Goal: Information Seeking & Learning: Learn about a topic

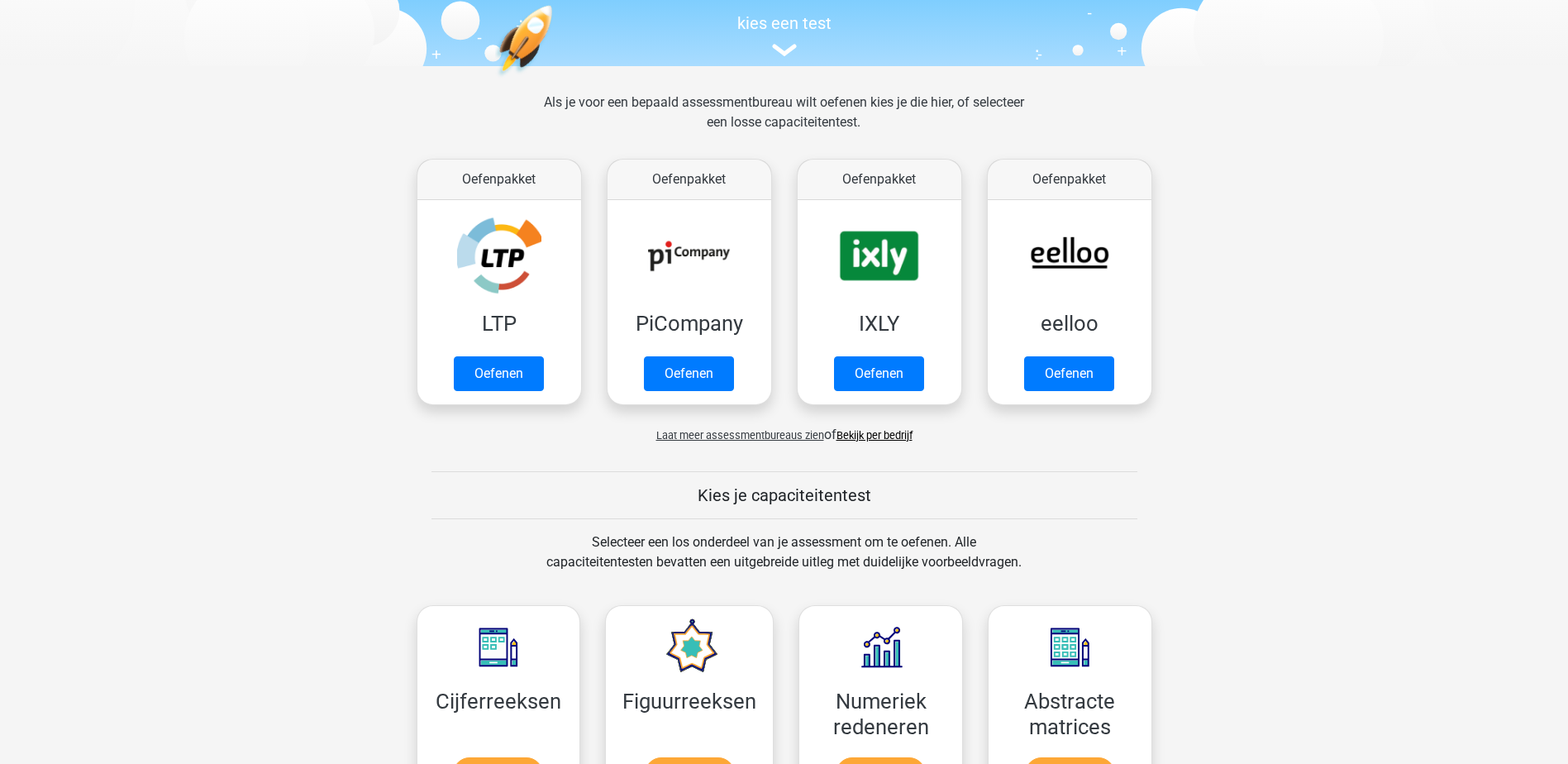
scroll to position [165, 0]
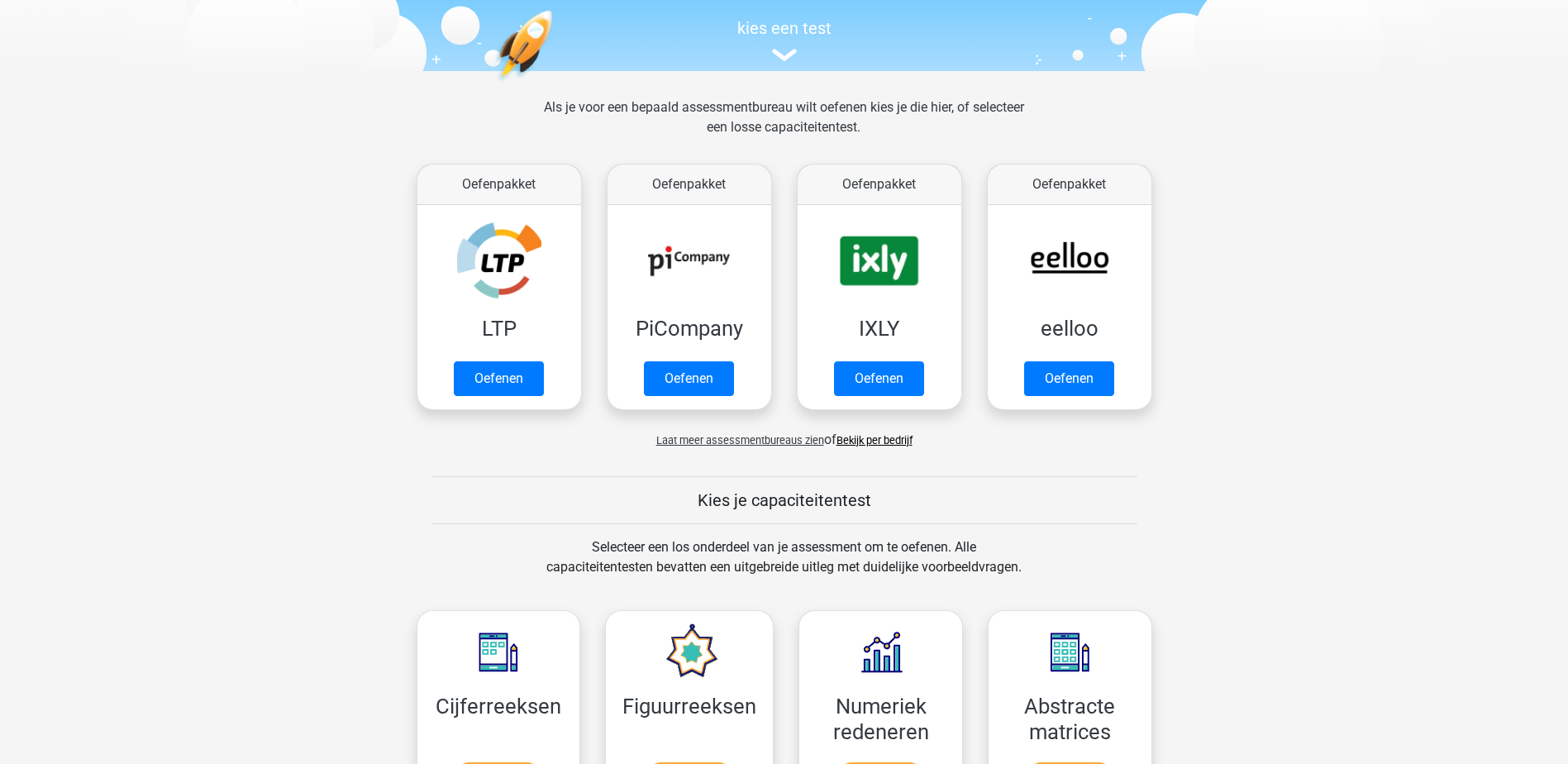
click at [747, 442] on span "Laat meer assessmentbureaus zien" at bounding box center [740, 440] width 168 height 12
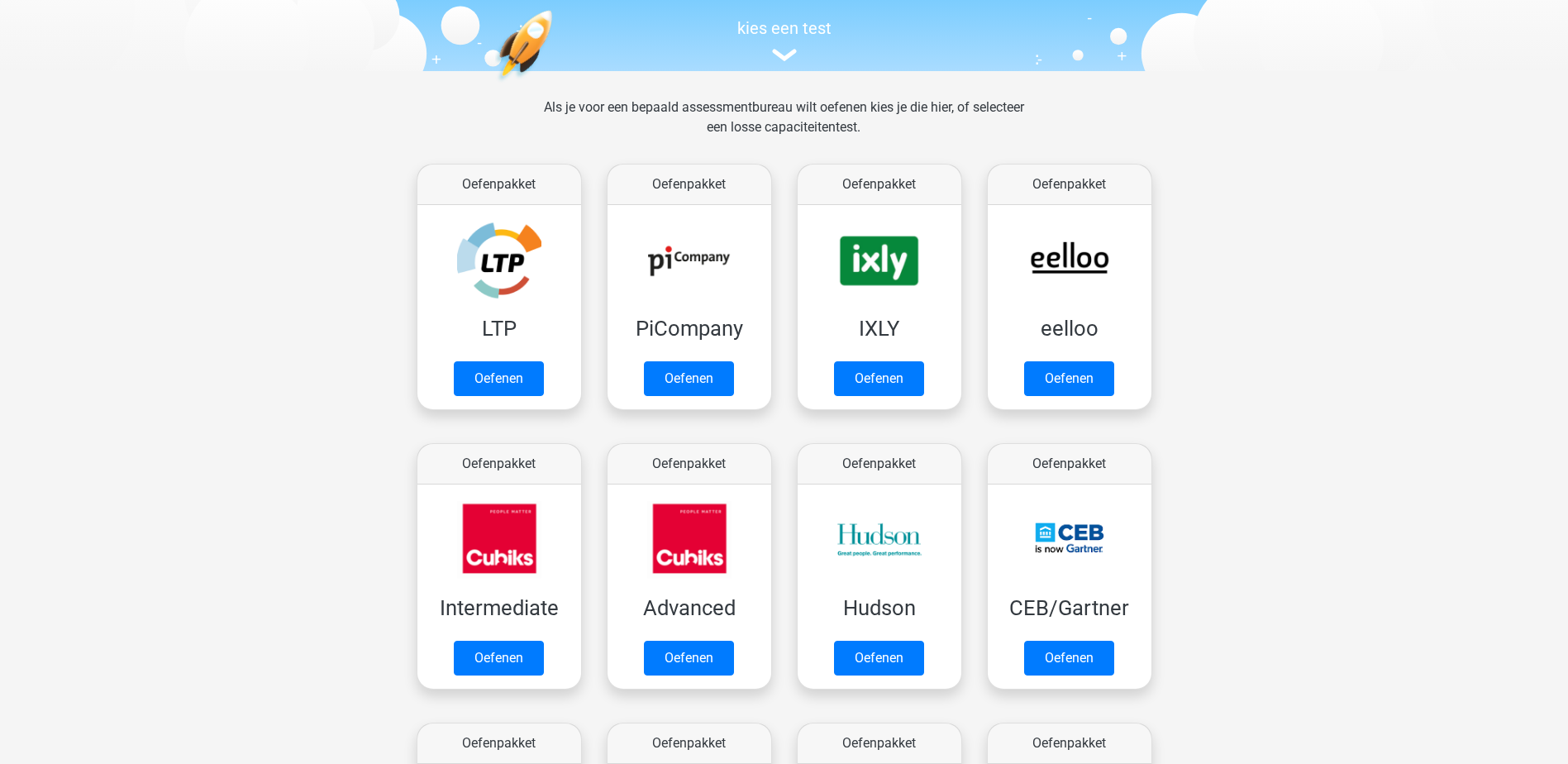
scroll to position [0, 0]
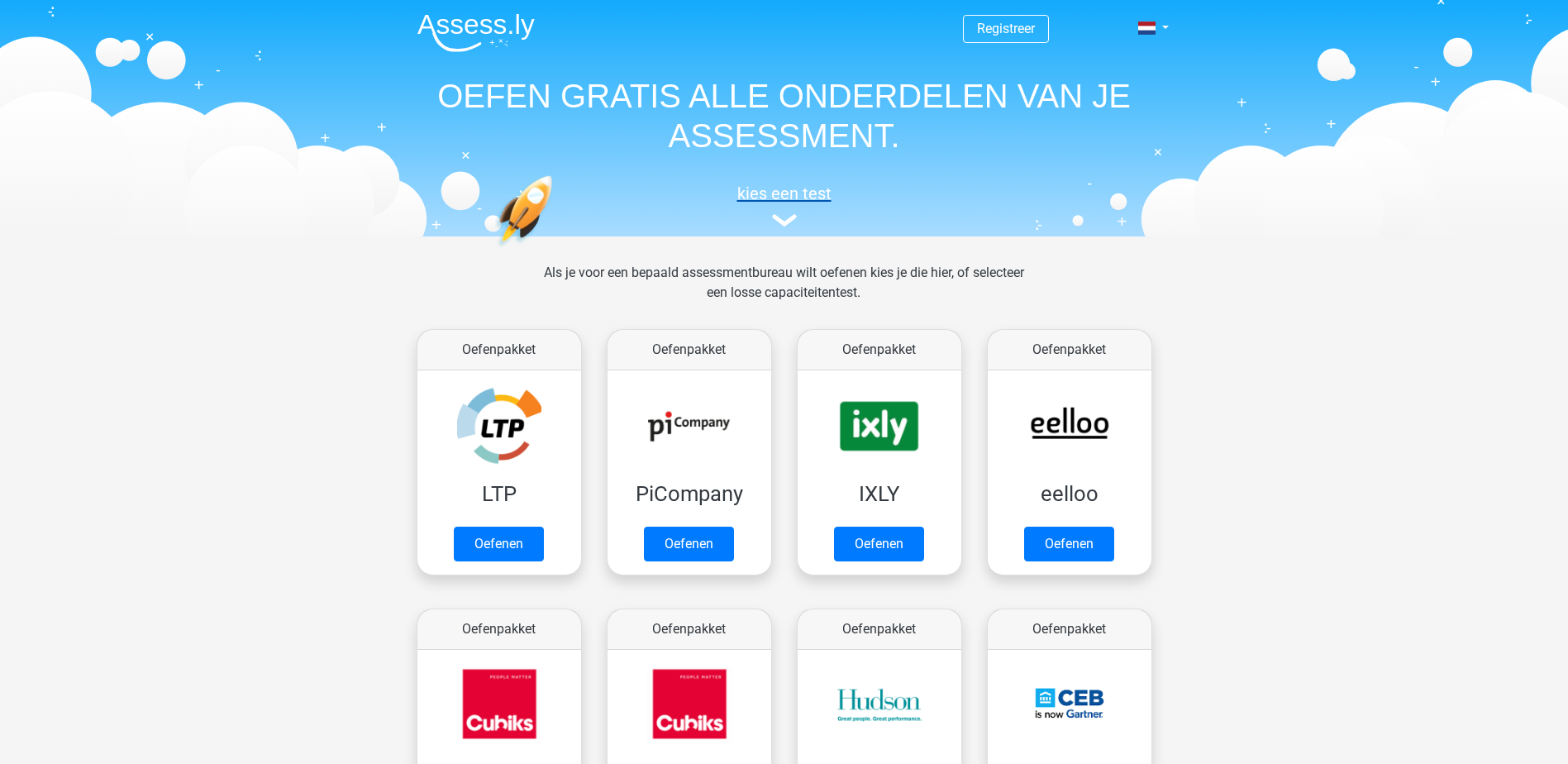
click at [780, 221] on img at bounding box center [784, 220] width 25 height 12
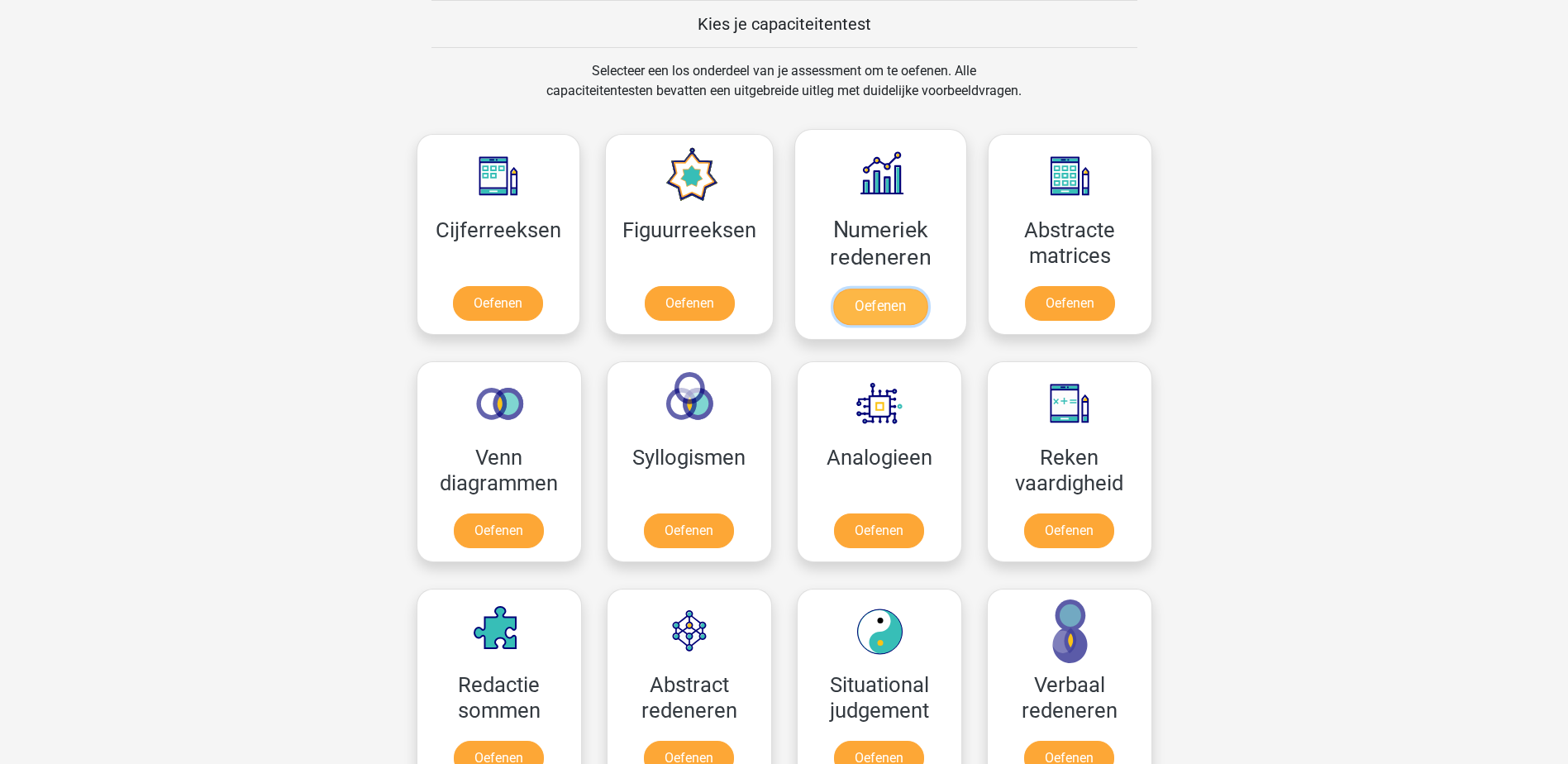
click at [875, 302] on link "Oefenen" at bounding box center [880, 307] width 94 height 36
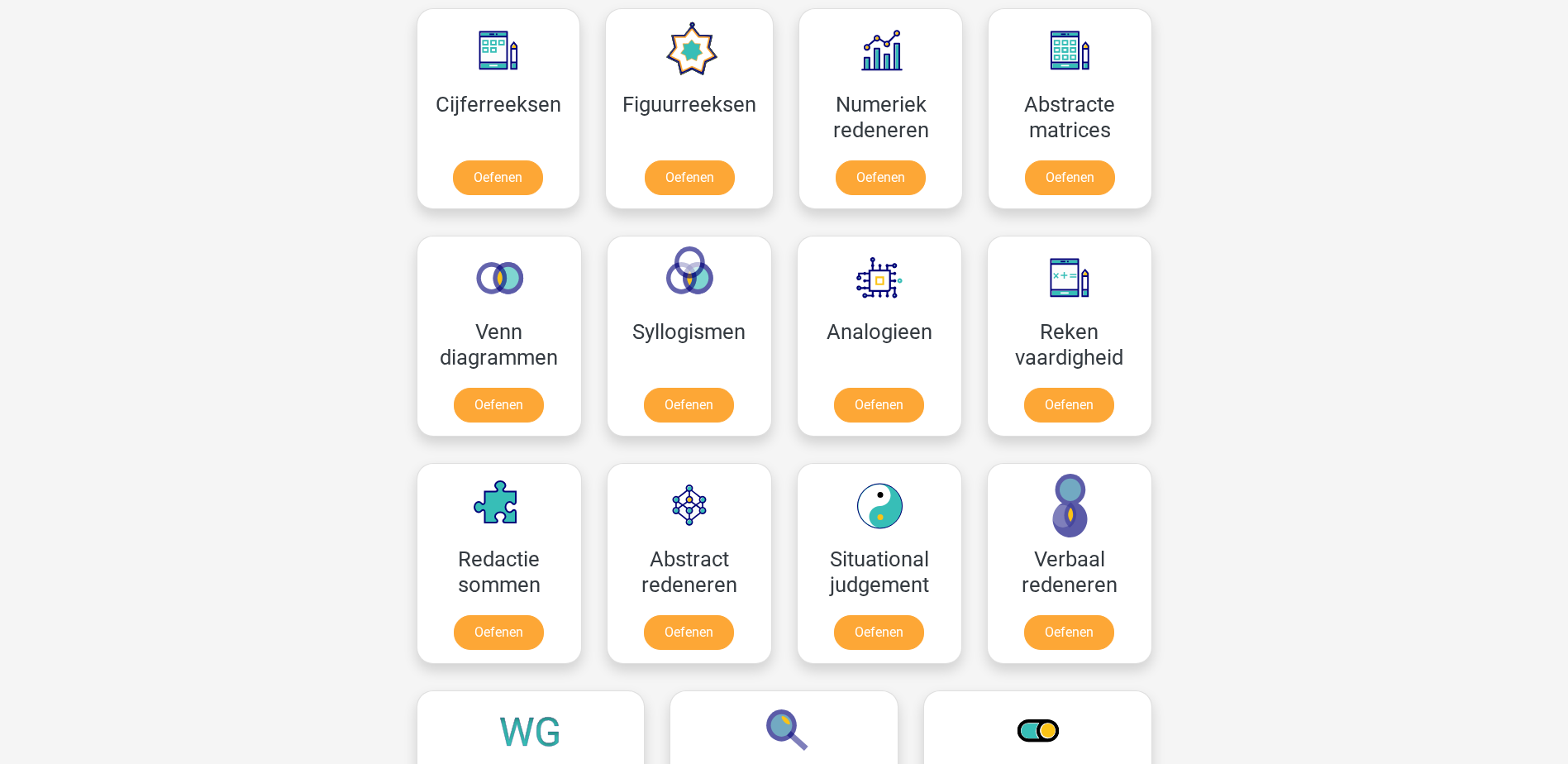
scroll to position [1644, 0]
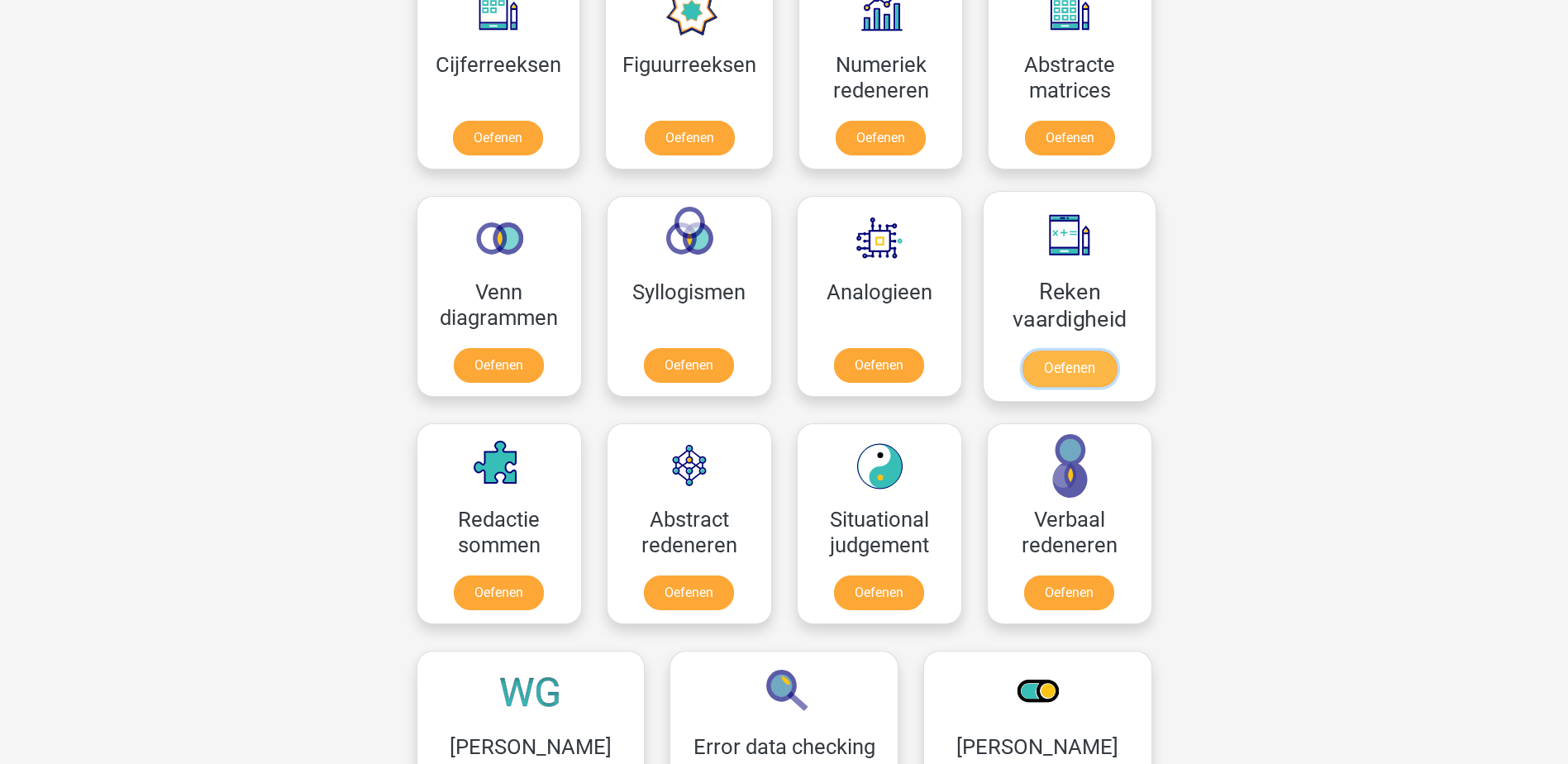
click at [1094, 362] on link "Oefenen" at bounding box center [1069, 368] width 94 height 36
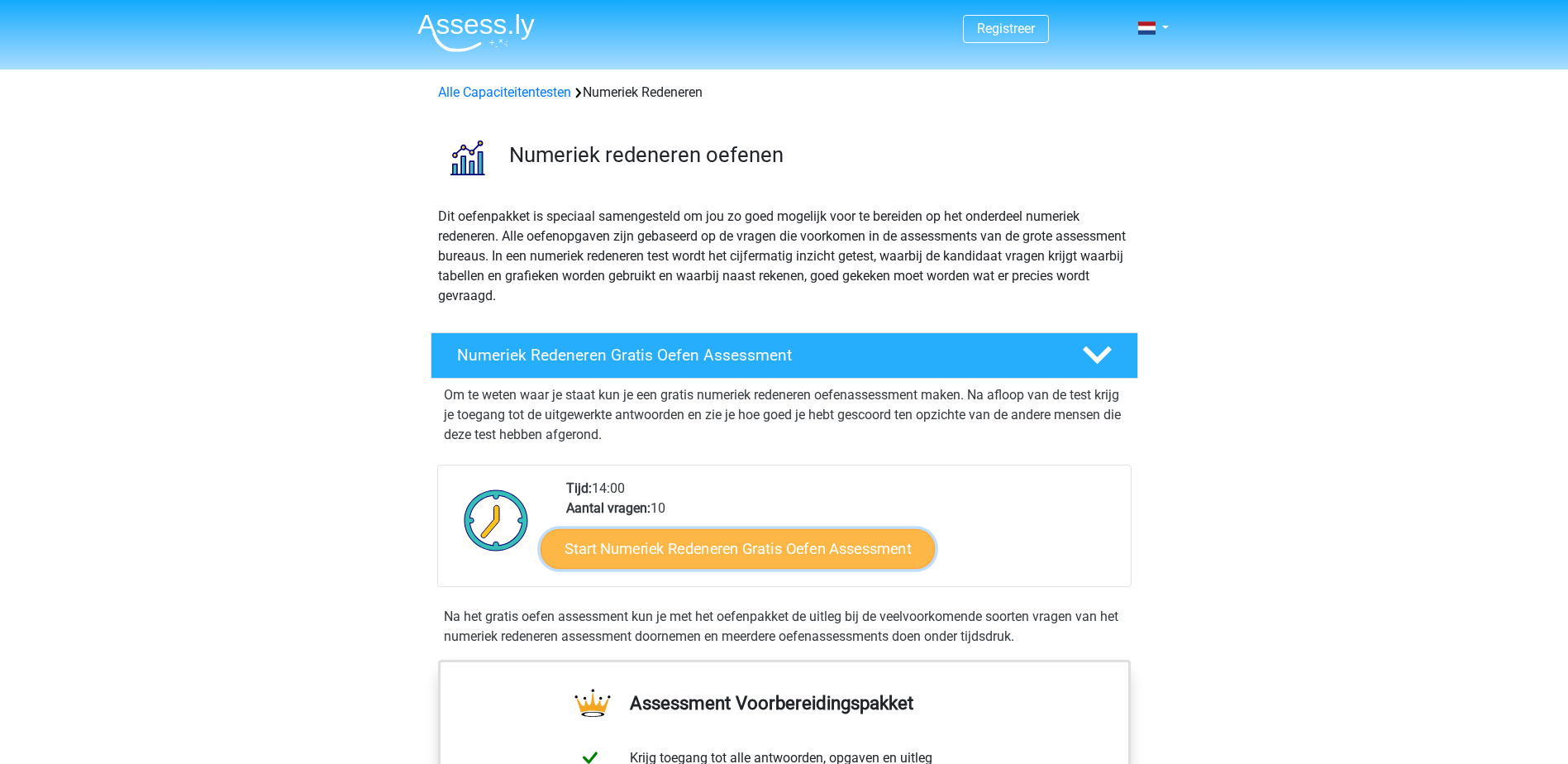
click at [815, 551] on link "Start Numeriek Redeneren Gratis Oefen Assessment" at bounding box center [737, 548] width 394 height 39
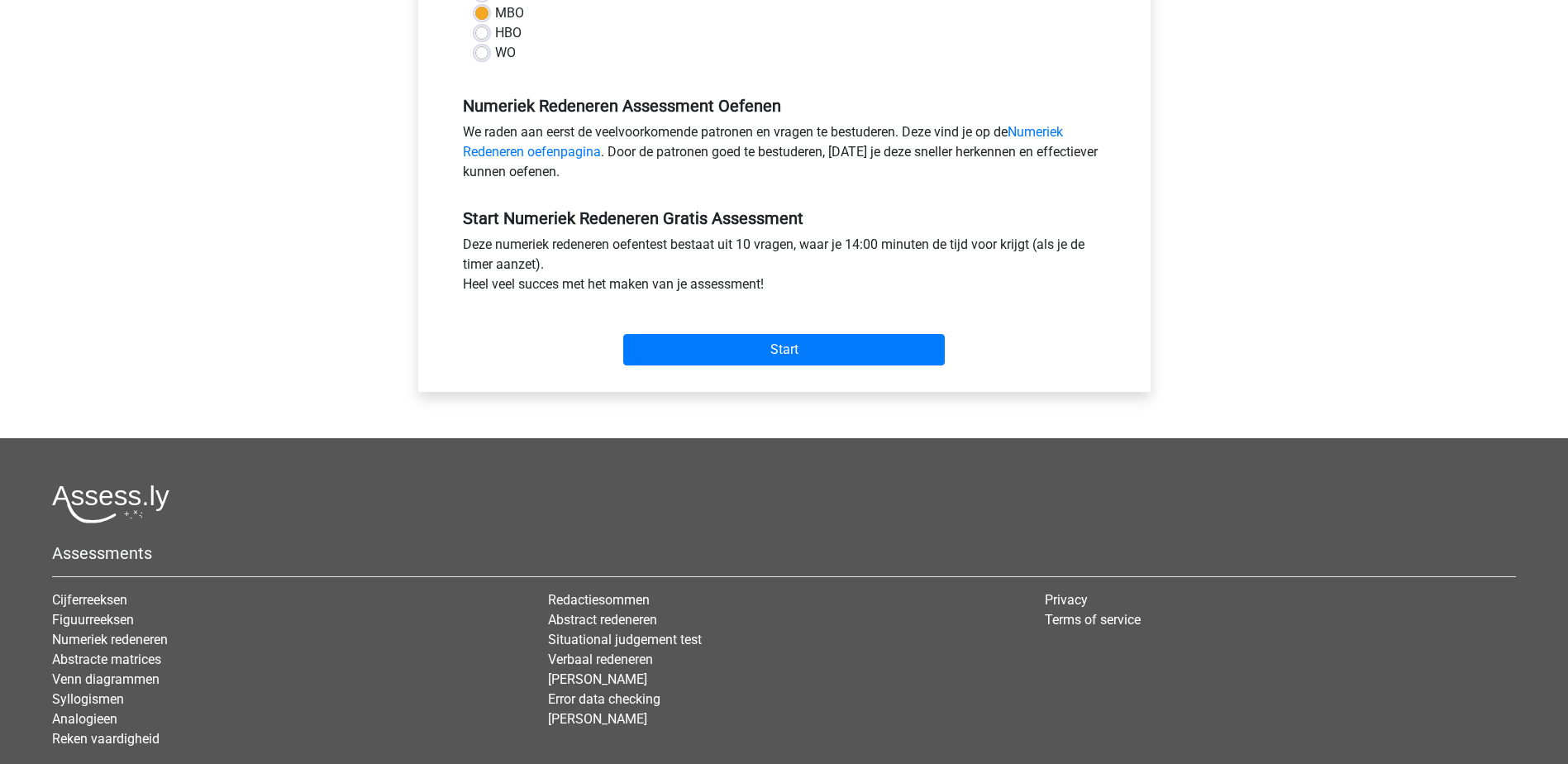
scroll to position [496, 0]
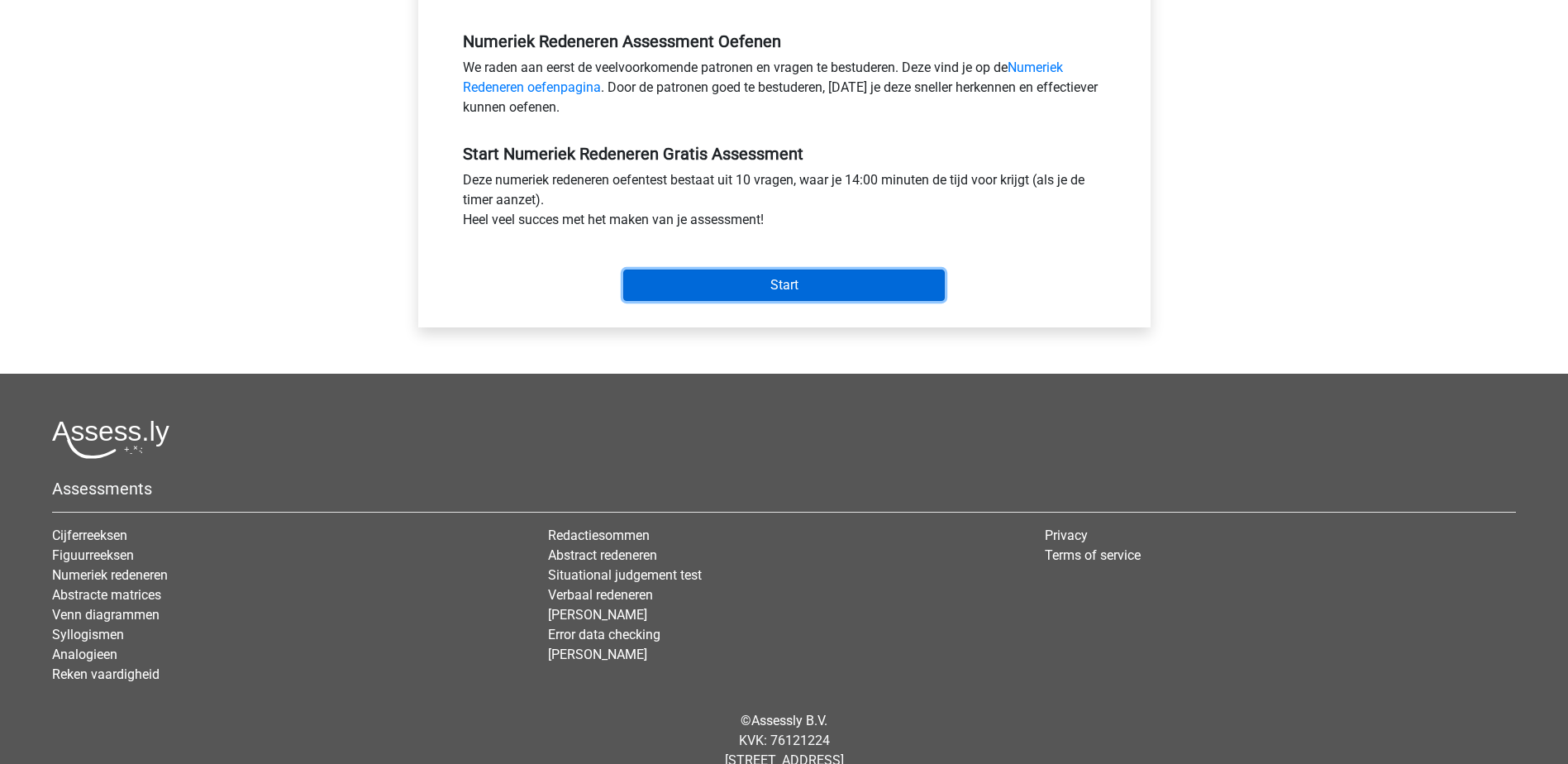
click at [834, 287] on input "Start" at bounding box center [784, 285] width 321 height 32
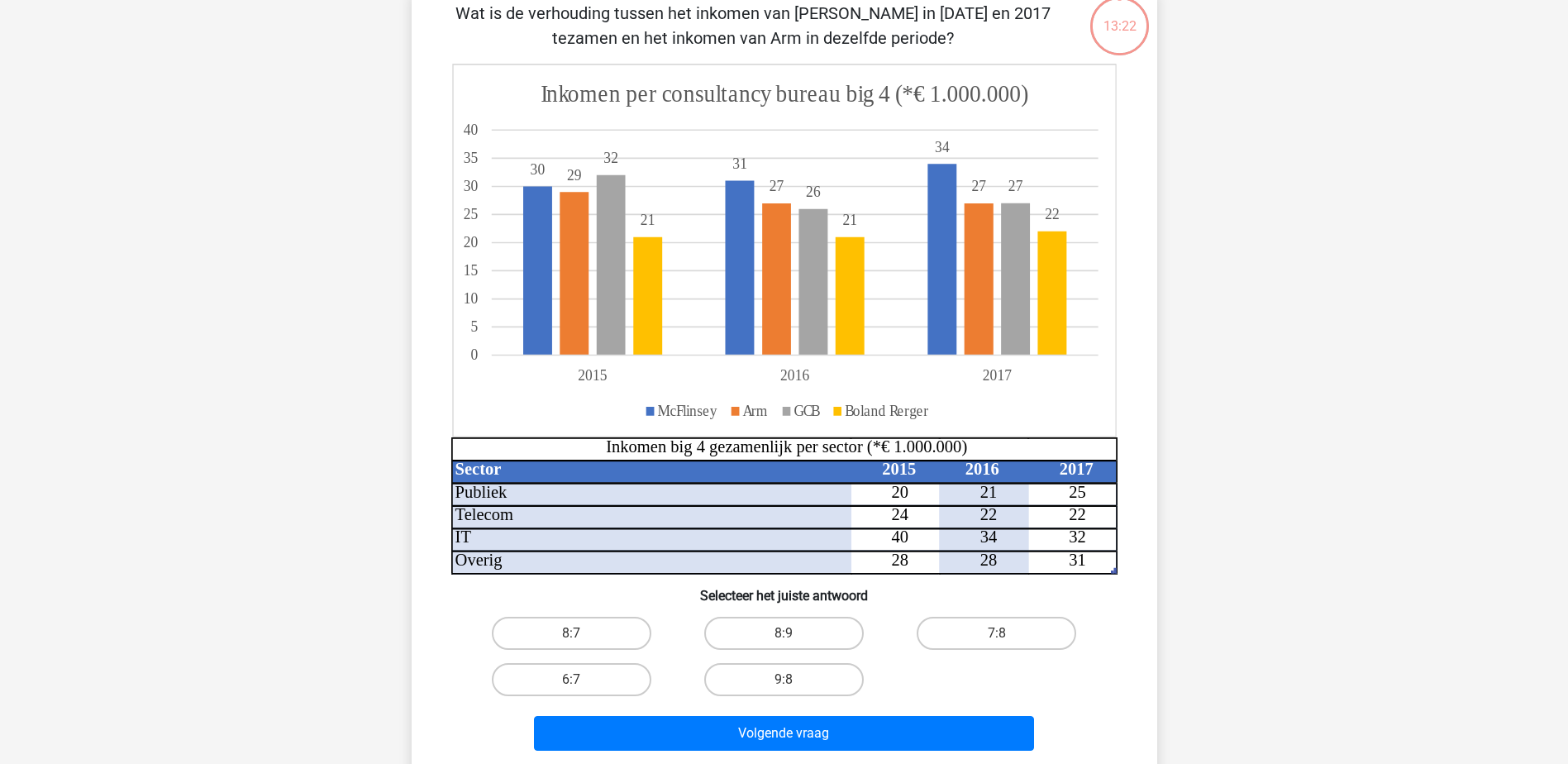
scroll to position [165, 0]
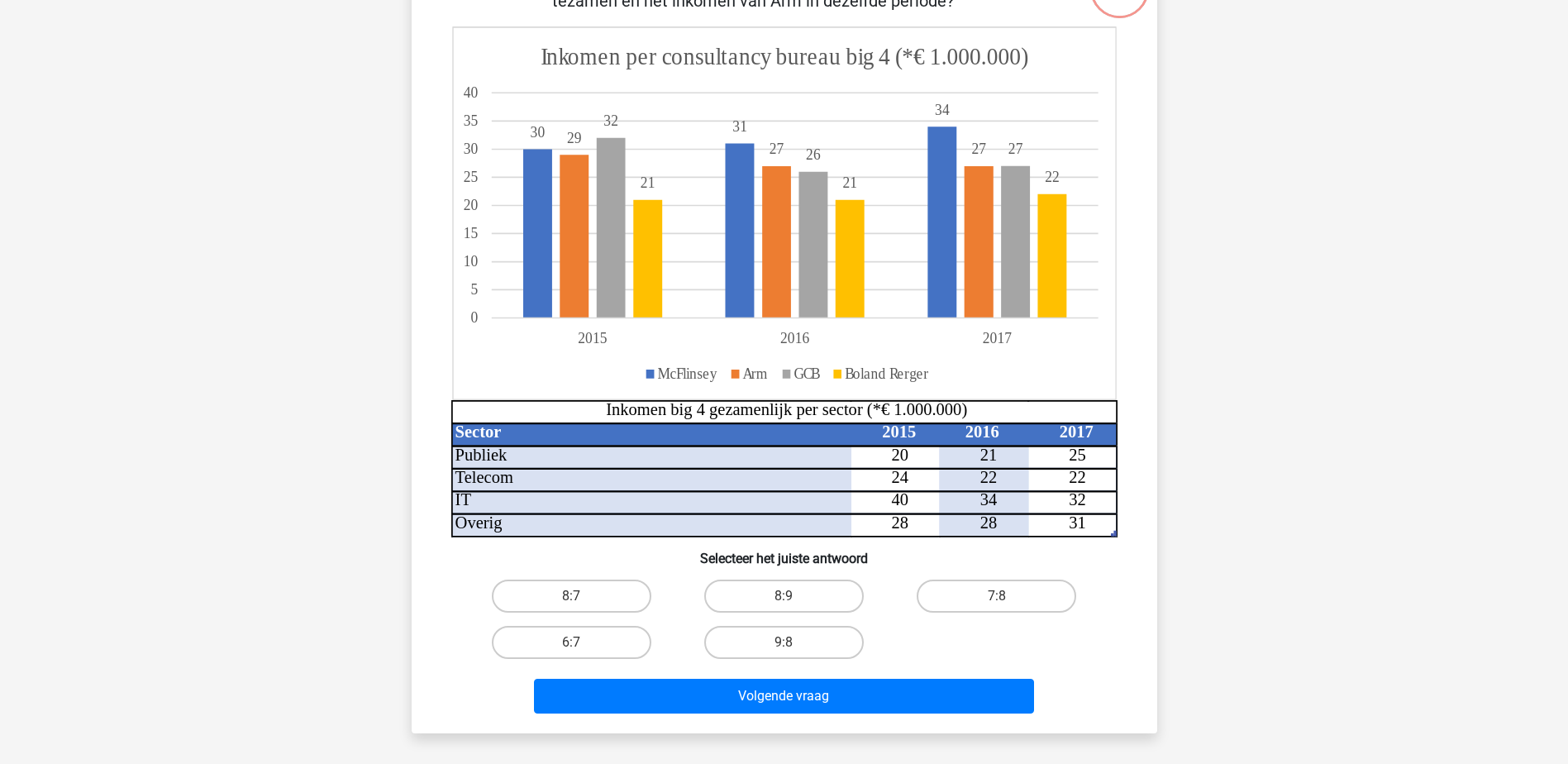
click at [581, 598] on input "8:7" at bounding box center [576, 601] width 11 height 11
radio input "true"
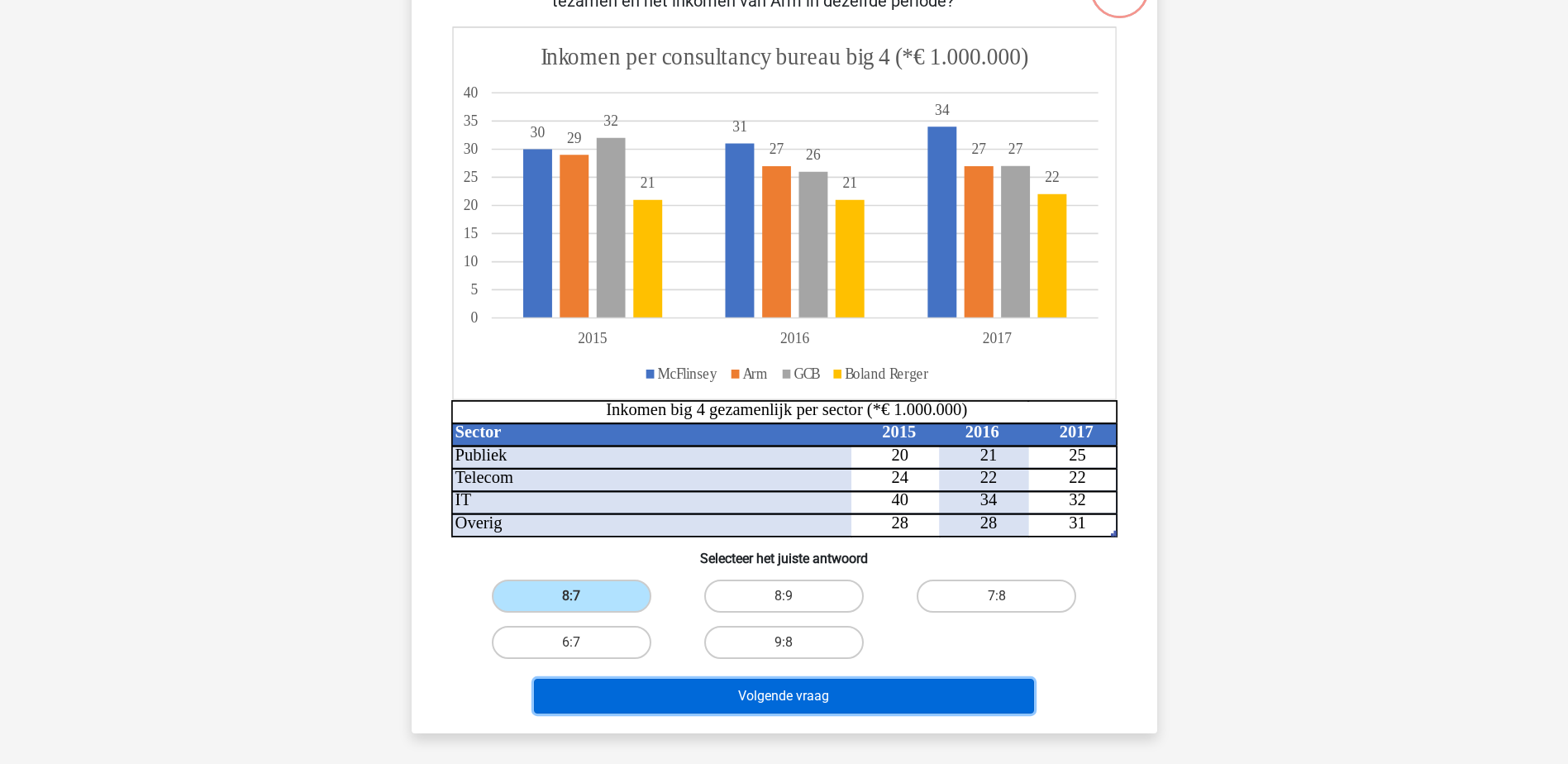
click at [710, 702] on button "Volgende vraag" at bounding box center [784, 695] width 500 height 35
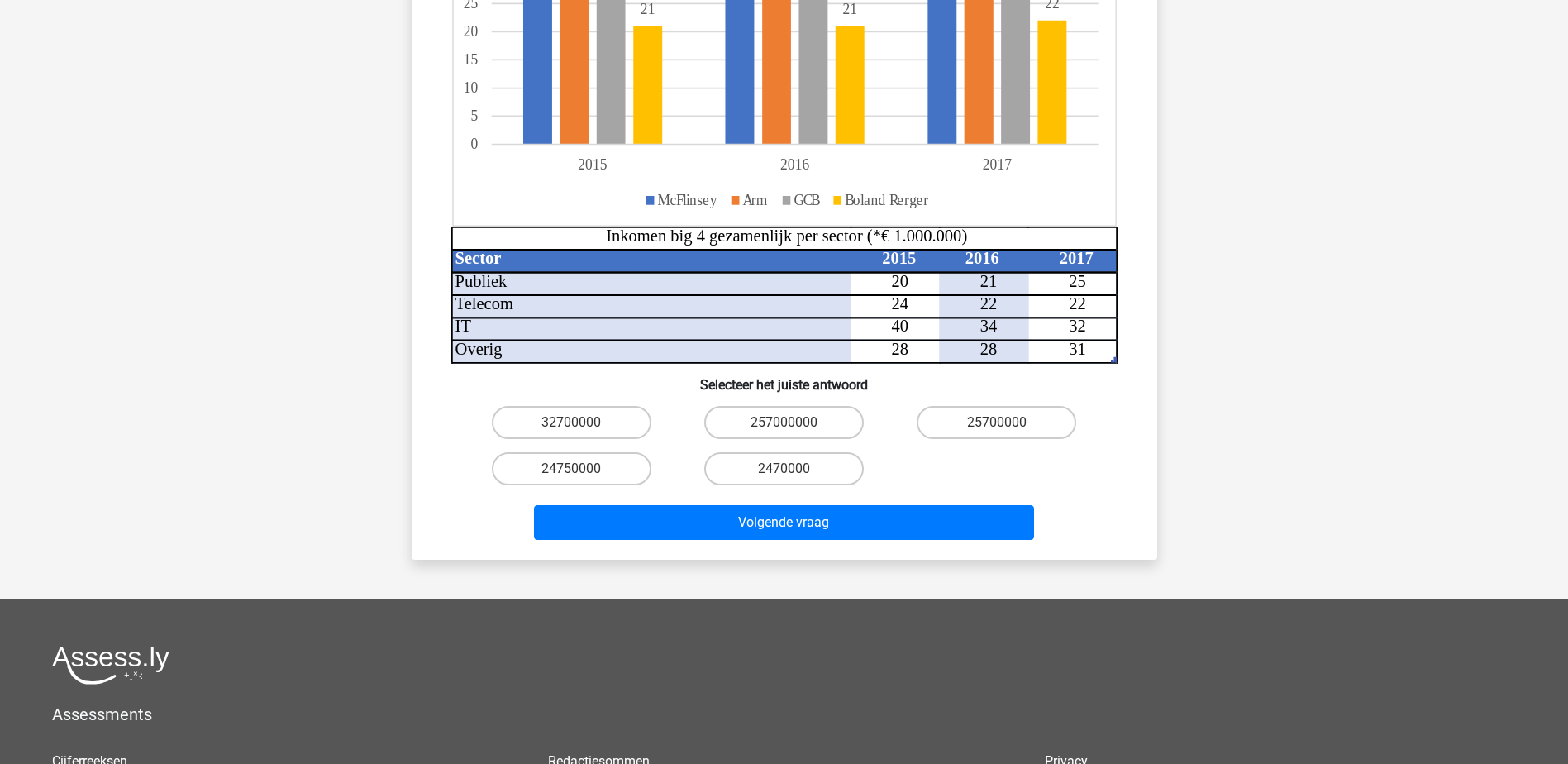
scroll to position [0, 0]
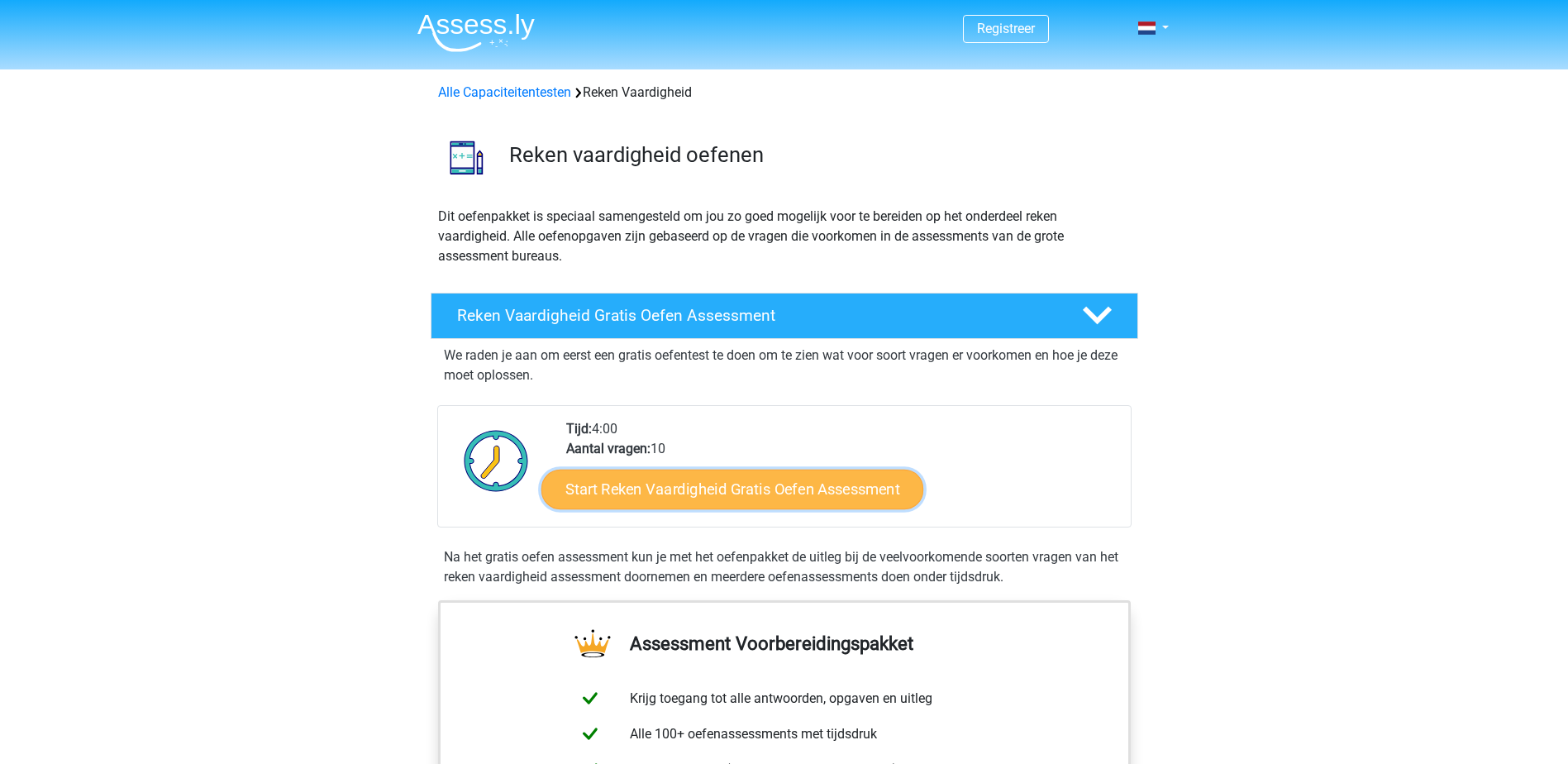
click at [812, 502] on link "Start Reken Vaardigheid Gratis Oefen Assessment" at bounding box center [732, 488] width 382 height 39
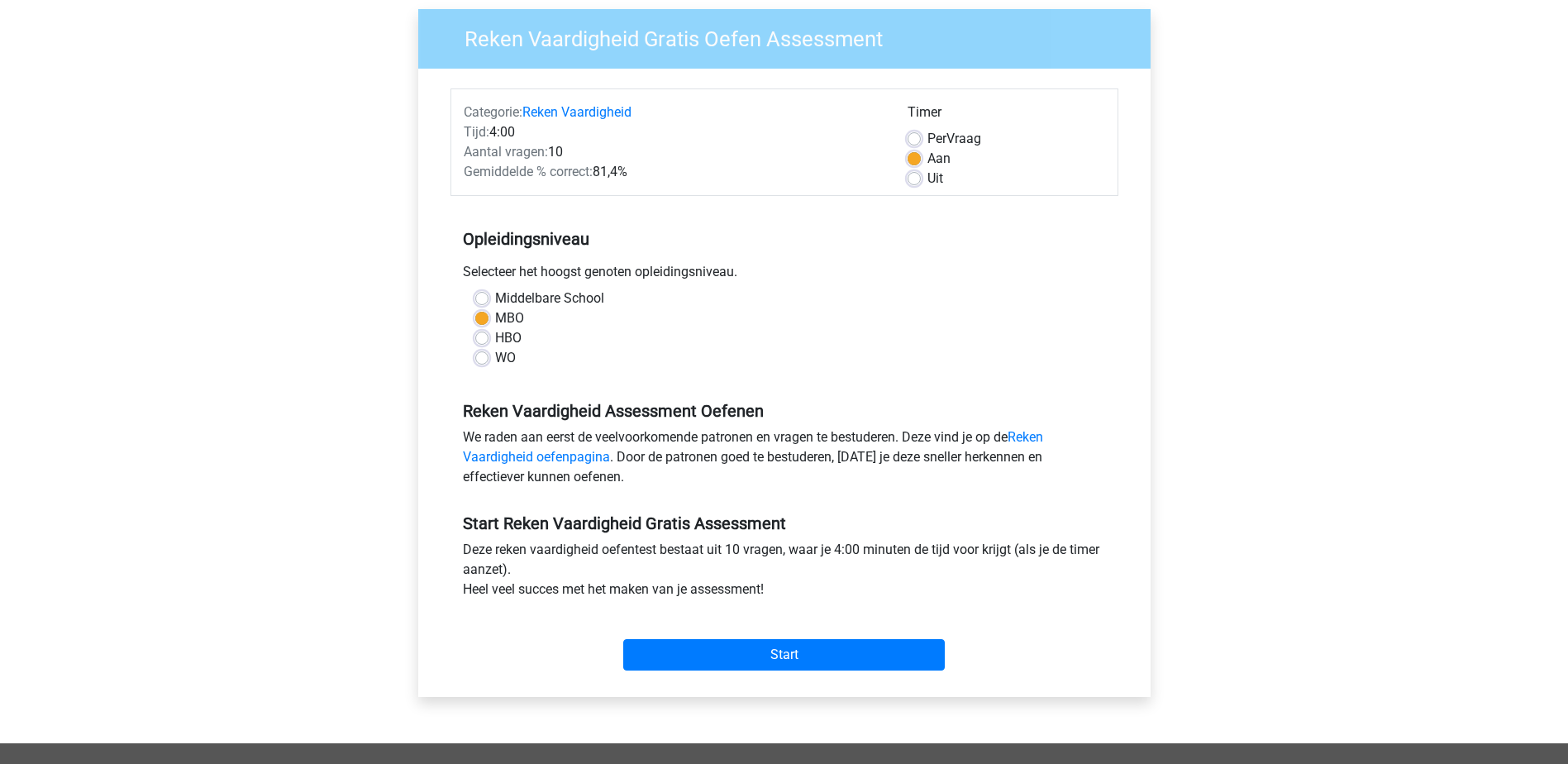
scroll to position [165, 0]
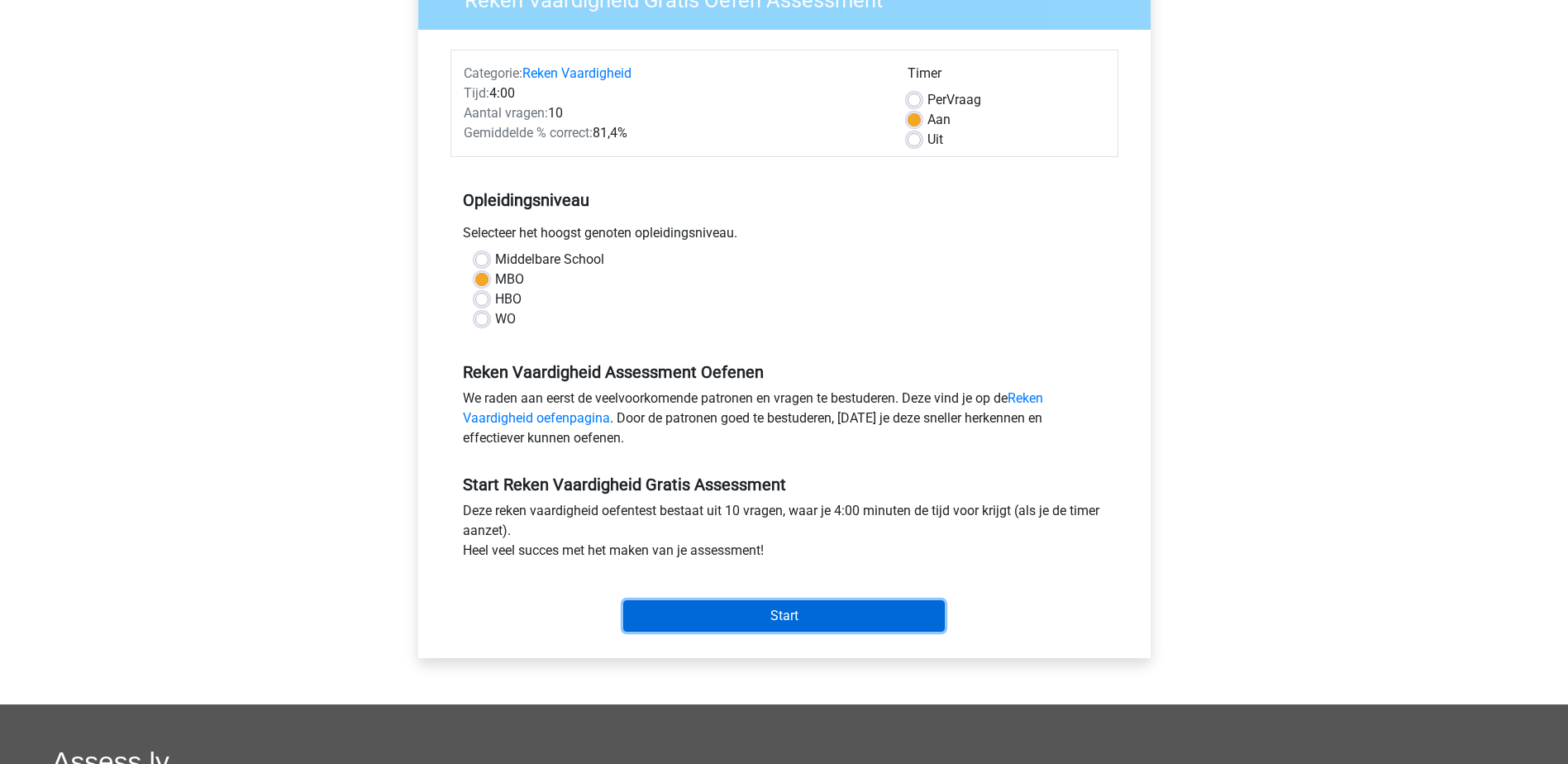
click at [742, 613] on input "Start" at bounding box center [784, 616] width 321 height 32
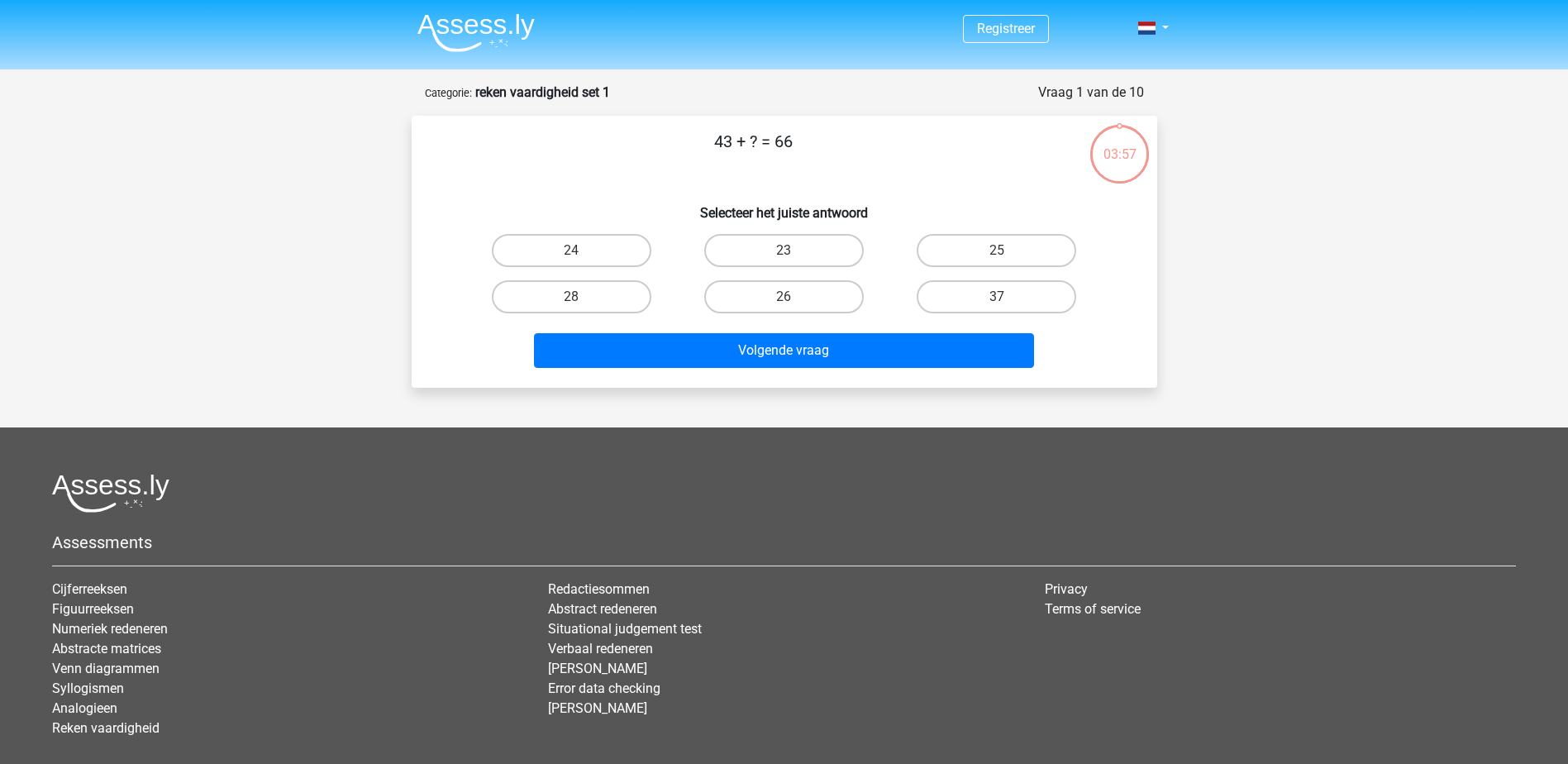
click at [789, 254] on input "23" at bounding box center [789, 255] width 11 height 11
radio input "true"
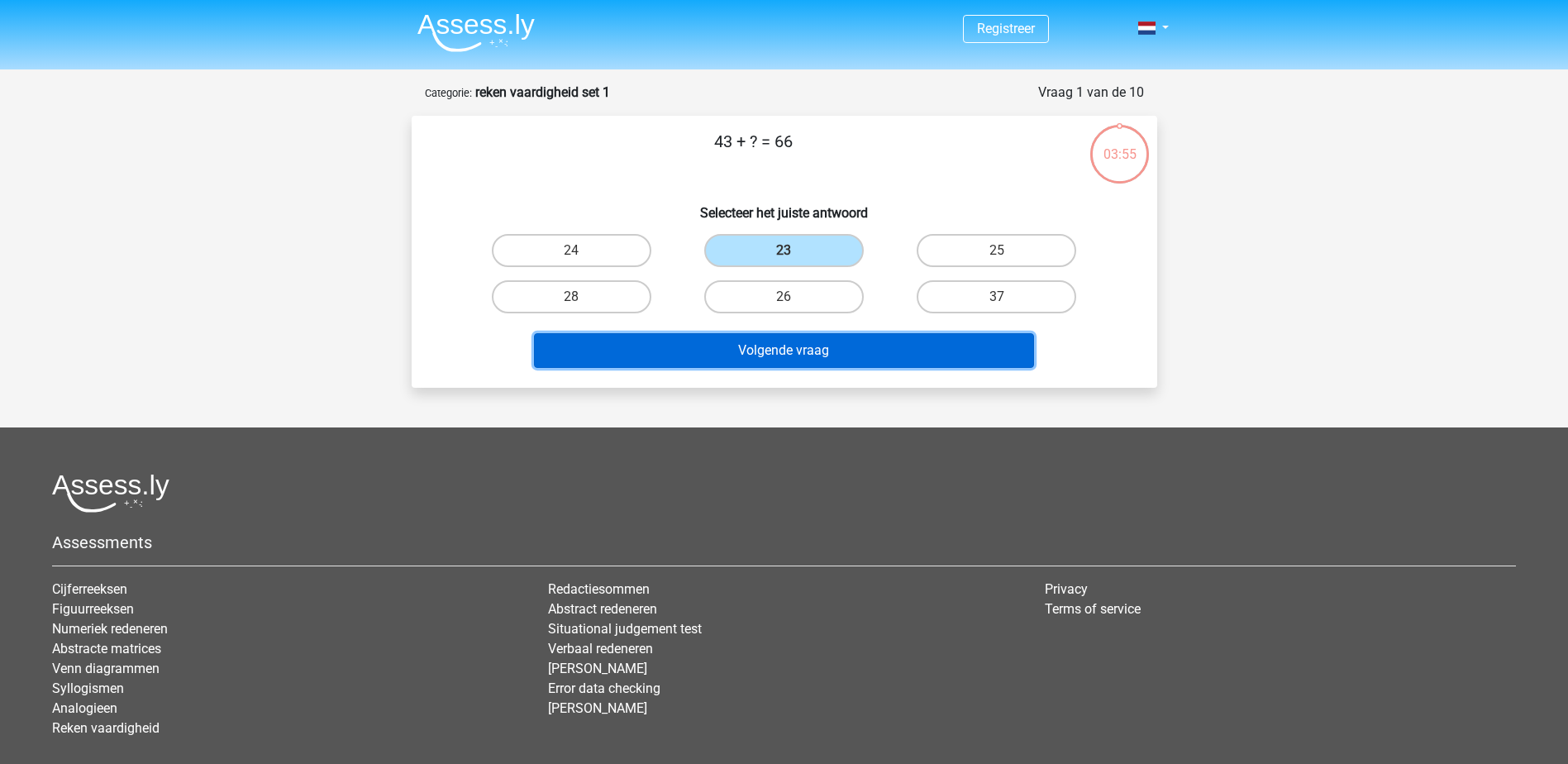
click at [787, 344] on button "Volgende vraag" at bounding box center [784, 350] width 500 height 35
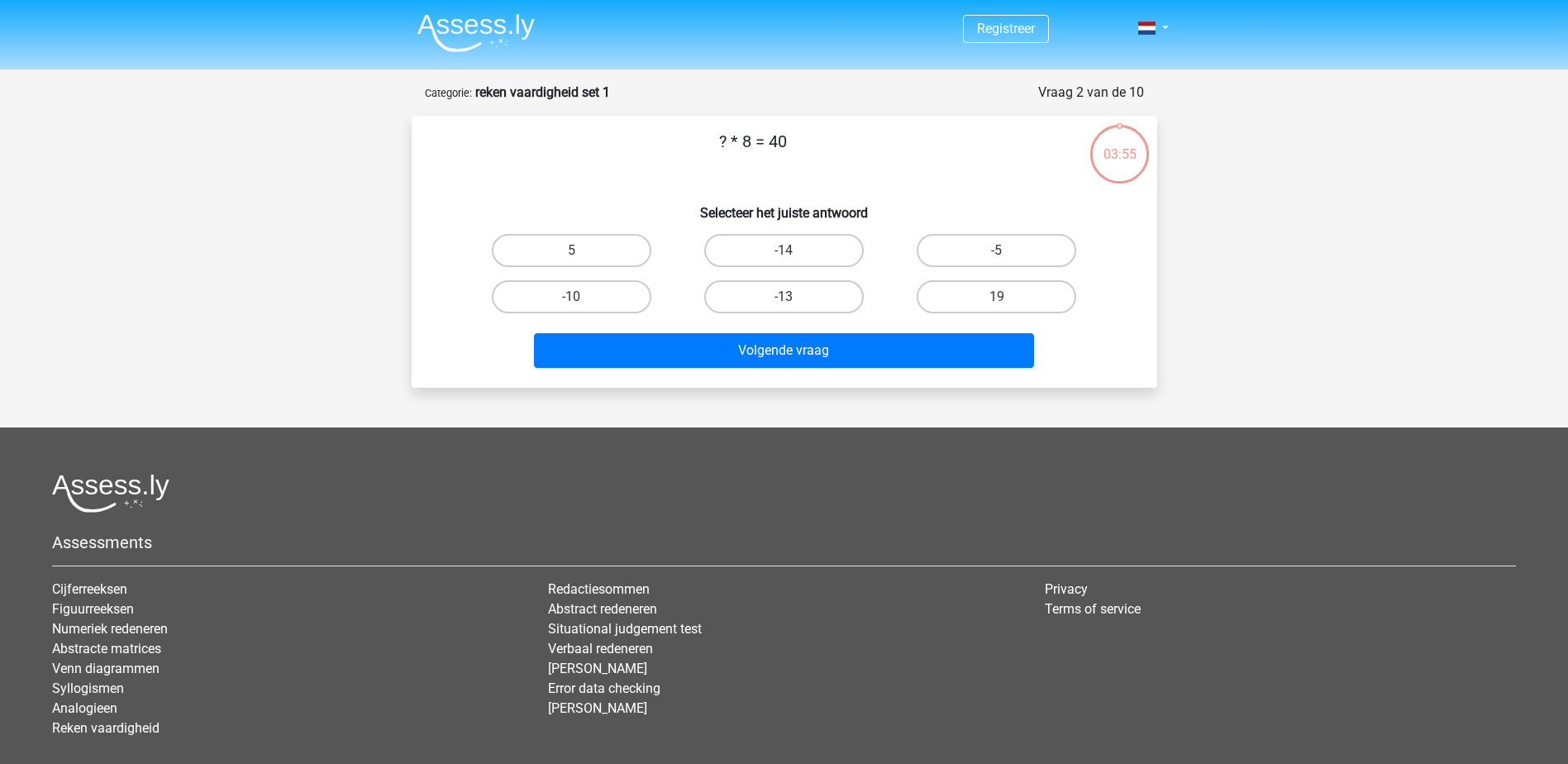
scroll to position [83, 0]
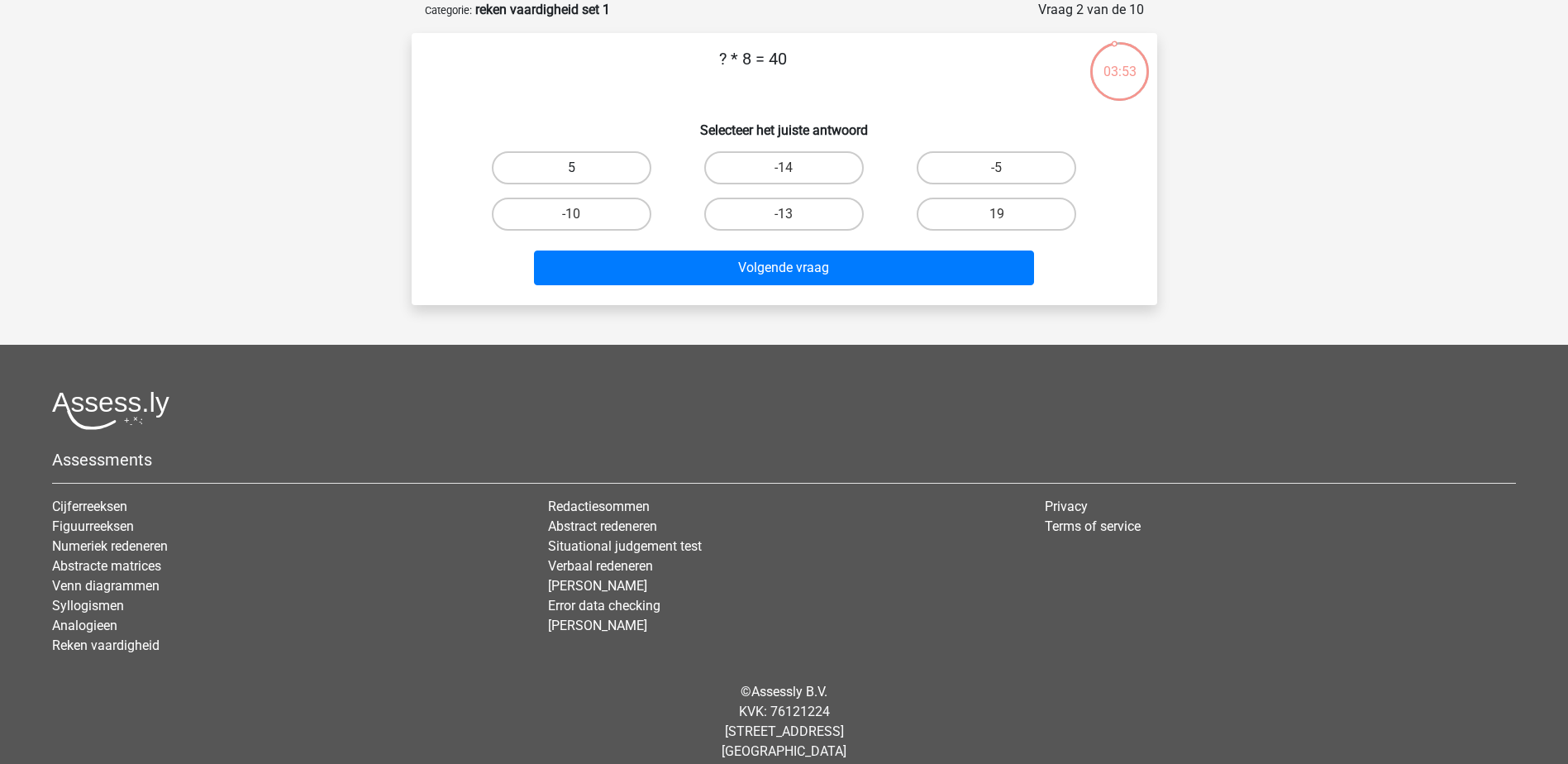
click at [611, 165] on label "5" at bounding box center [571, 168] width 159 height 33
click at [582, 168] on input "5" at bounding box center [576, 173] width 11 height 11
radio input "true"
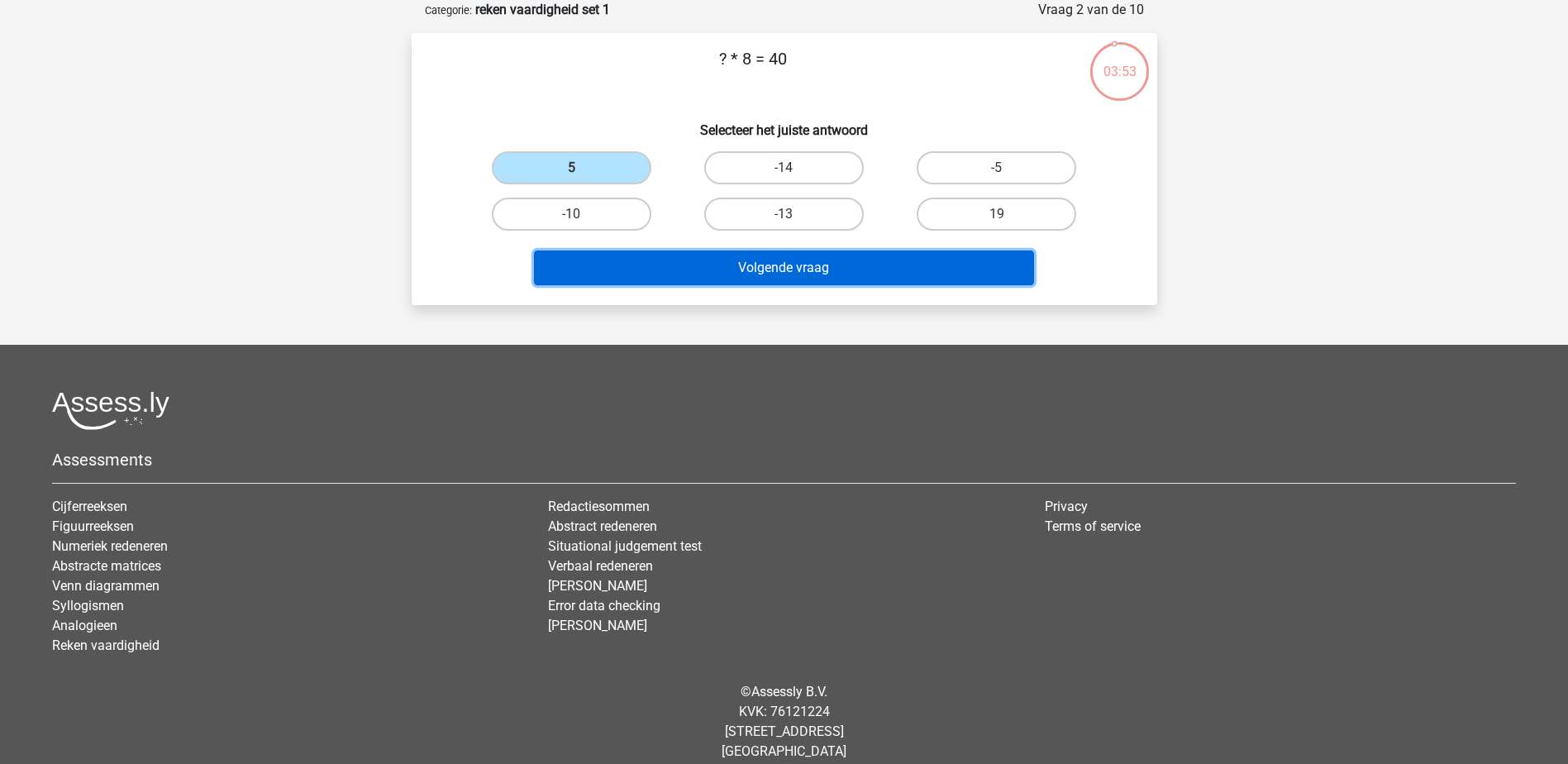
click at [685, 255] on button "Volgende vraag" at bounding box center [784, 267] width 500 height 35
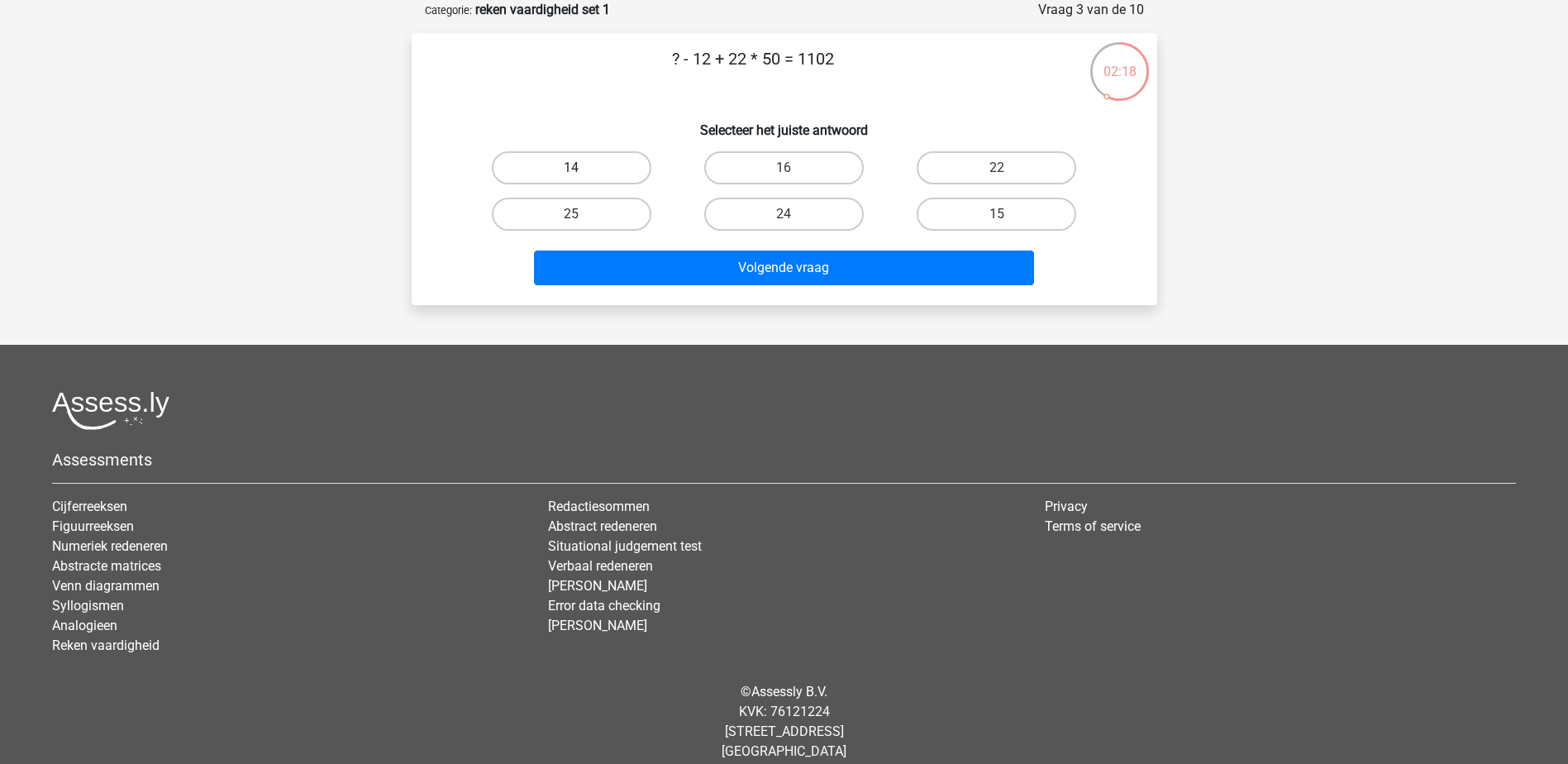
click at [599, 163] on label "14" at bounding box center [571, 168] width 159 height 33
click at [582, 168] on input "14" at bounding box center [576, 173] width 11 height 11
radio input "true"
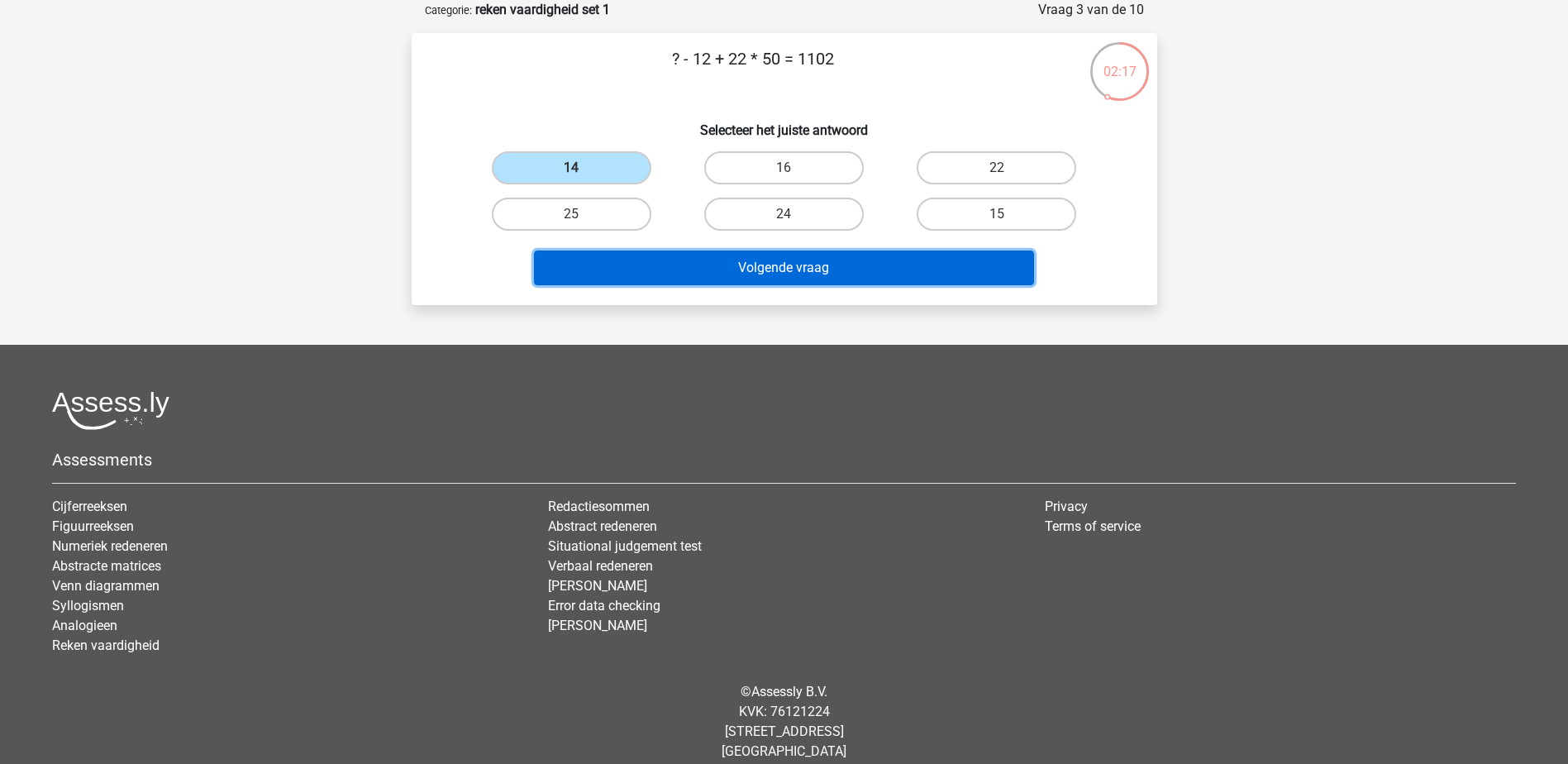
click at [686, 266] on button "Volgende vraag" at bounding box center [784, 267] width 500 height 35
click at [819, 267] on button "Volgende vraag" at bounding box center [784, 267] width 500 height 35
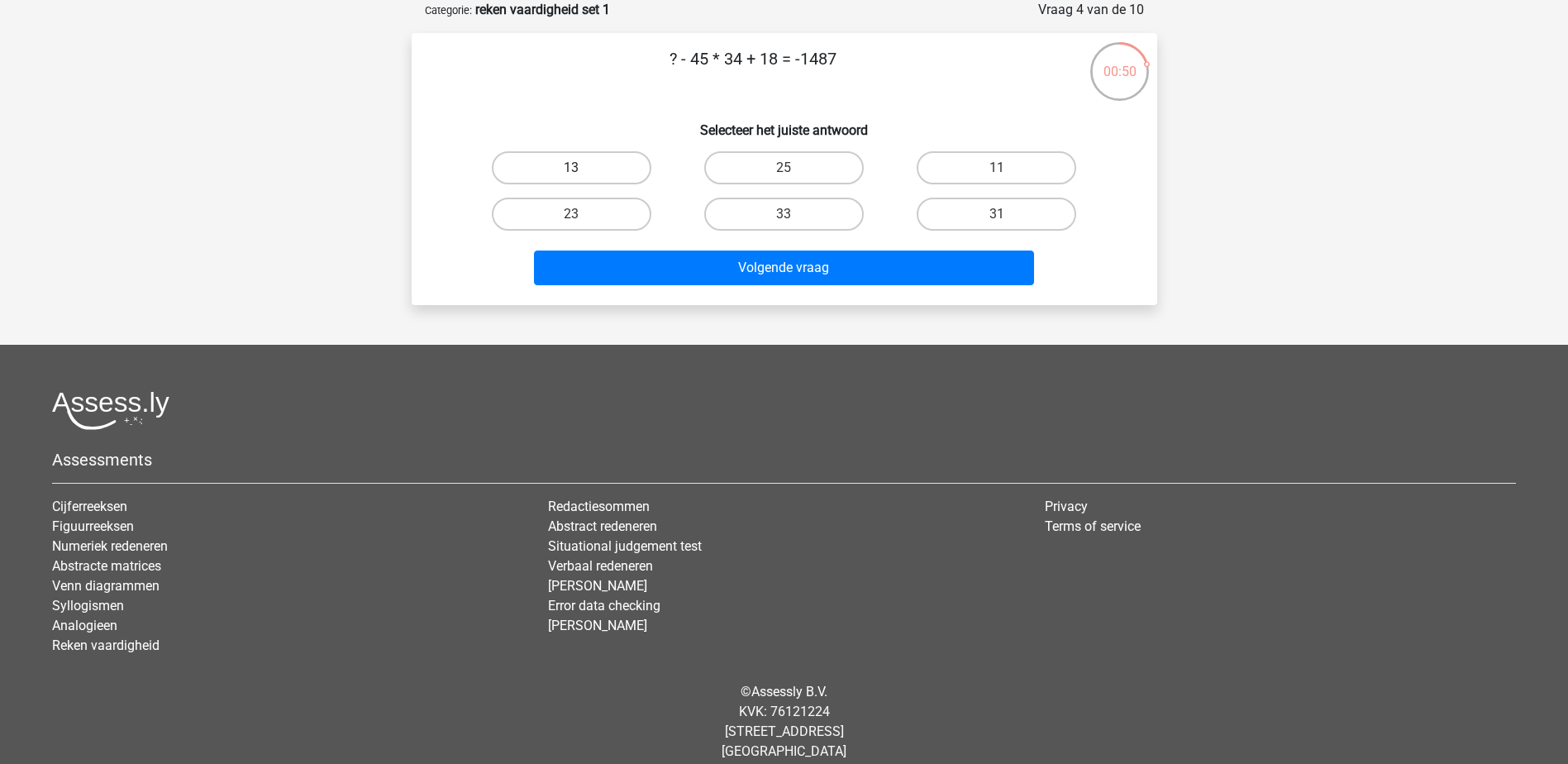
click at [605, 173] on label "13" at bounding box center [571, 168] width 159 height 33
click at [582, 173] on input "13" at bounding box center [576, 173] width 11 height 11
radio input "true"
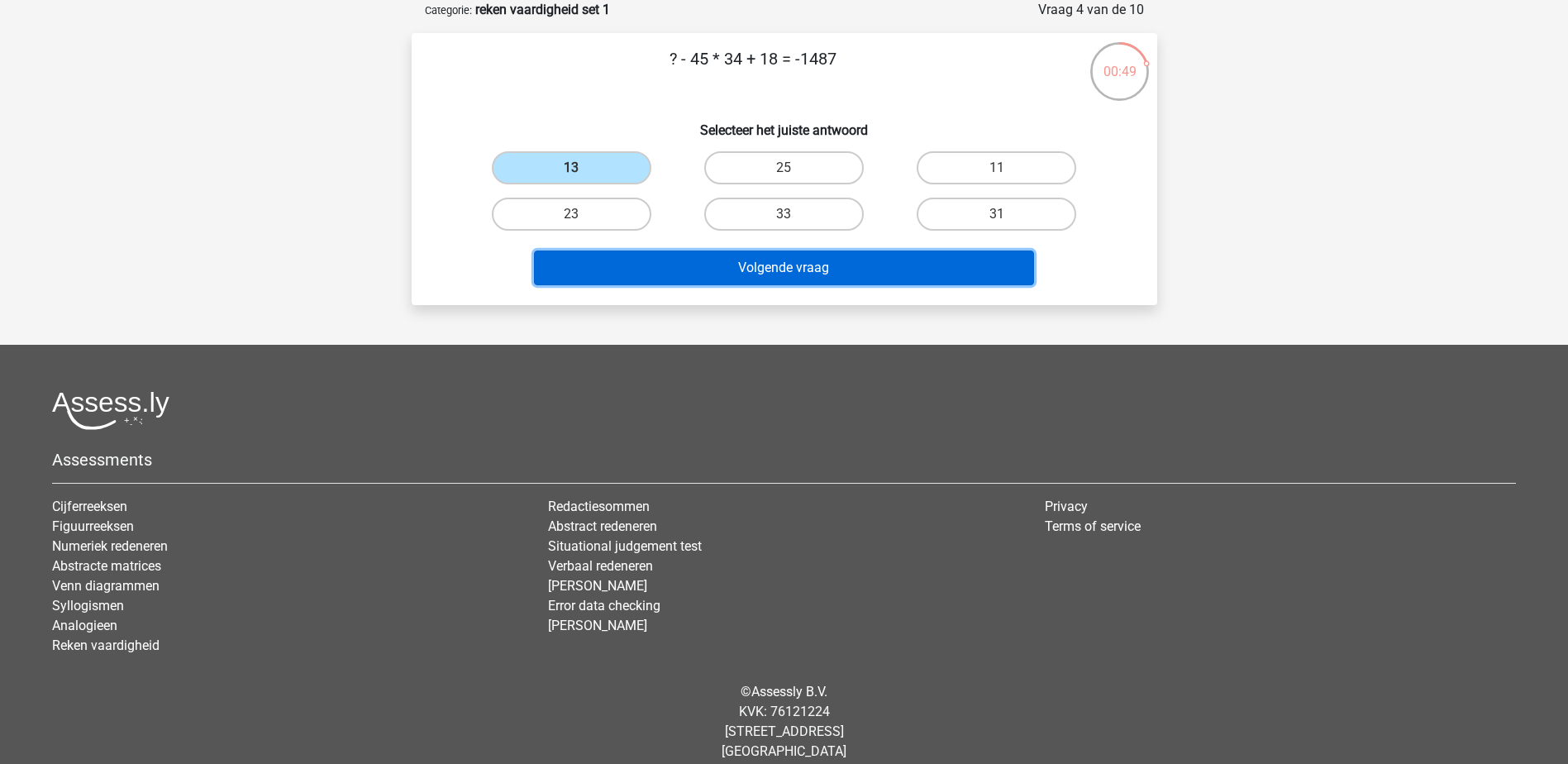
click at [777, 272] on button "Volgende vraag" at bounding box center [784, 267] width 500 height 35
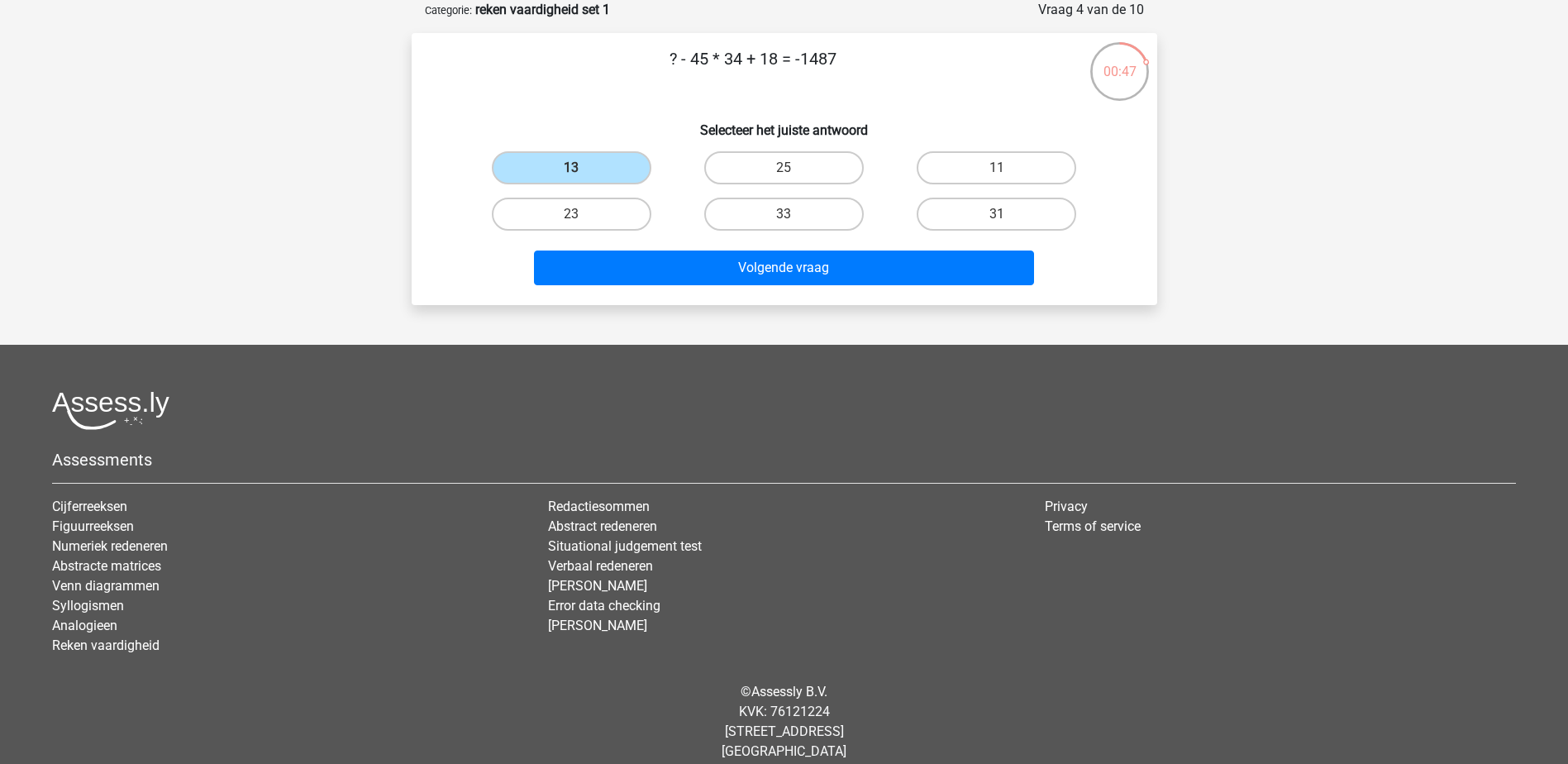
click at [665, 162] on div "13" at bounding box center [571, 168] width 200 height 33
click at [612, 172] on label "13" at bounding box center [571, 168] width 159 height 33
click at [582, 172] on input "13" at bounding box center [576, 173] width 11 height 11
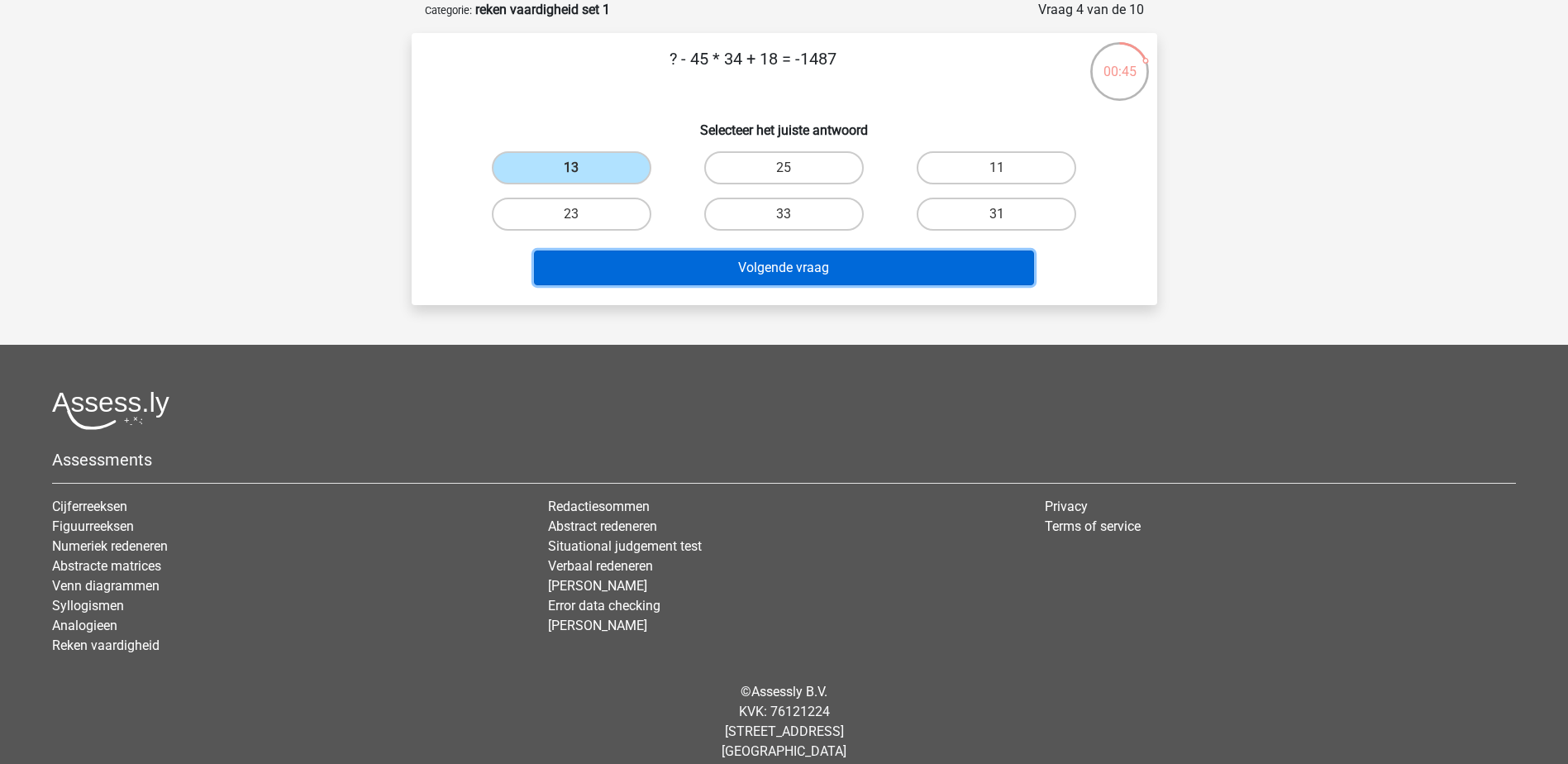
click at [690, 270] on button "Volgende vraag" at bounding box center [784, 267] width 500 height 35
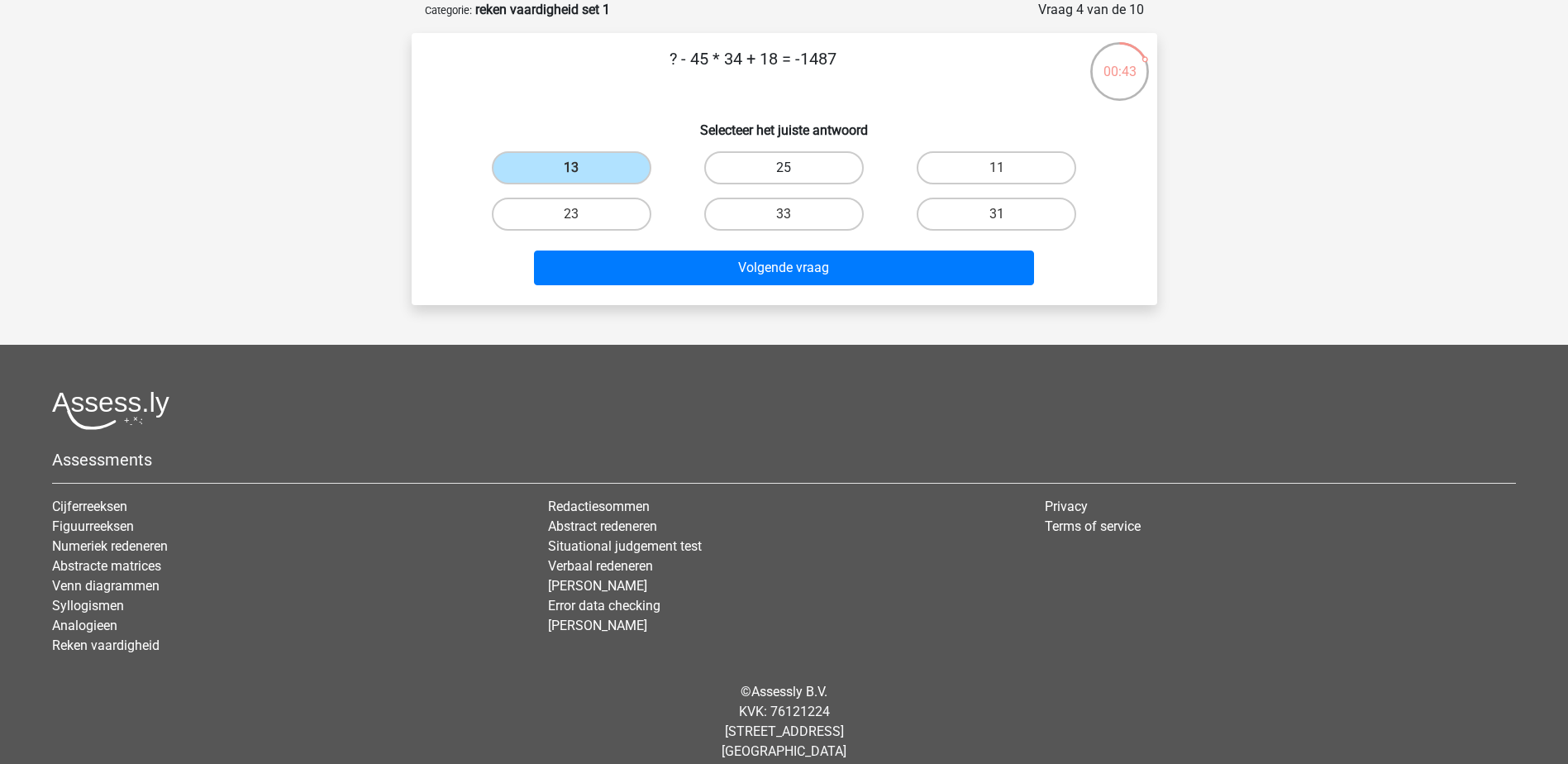
click at [754, 165] on label "25" at bounding box center [784, 168] width 159 height 33
click at [784, 168] on input "25" at bounding box center [789, 173] width 11 height 11
radio input "true"
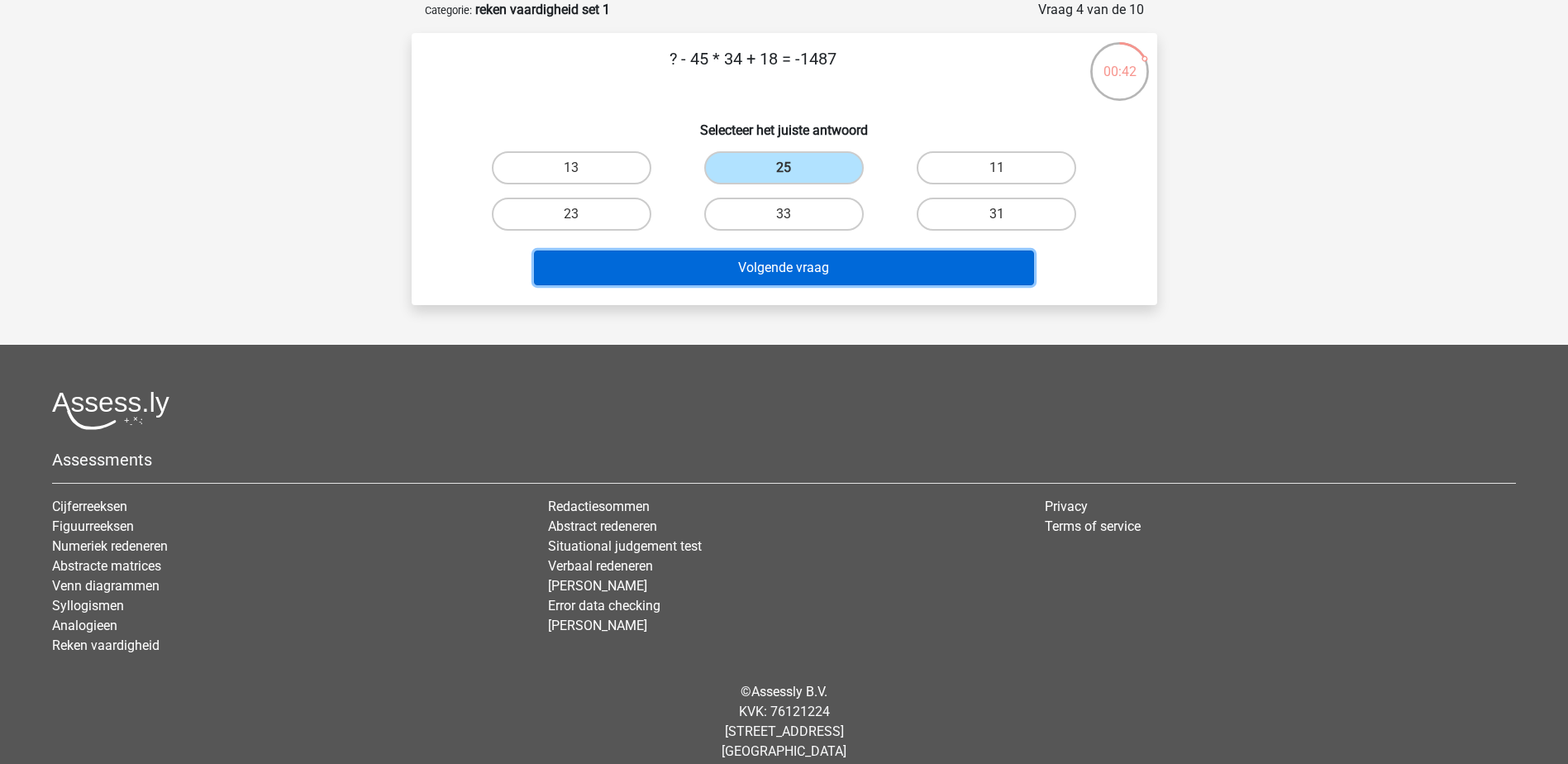
click at [783, 273] on button "Volgende vraag" at bounding box center [784, 267] width 500 height 35
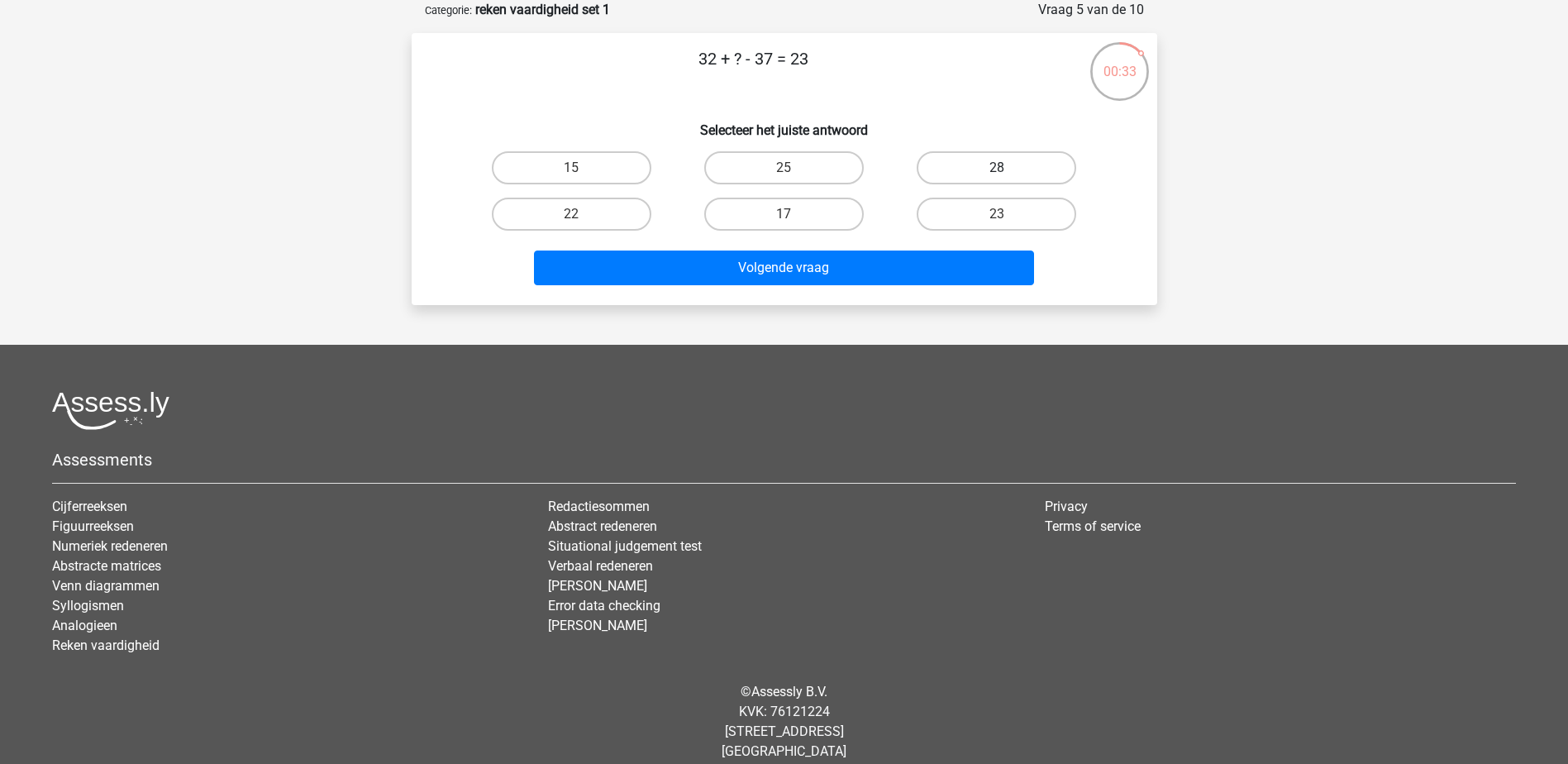
click at [1010, 172] on label "28" at bounding box center [996, 168] width 159 height 33
click at [1008, 172] on input "28" at bounding box center [1002, 173] width 11 height 11
radio input "true"
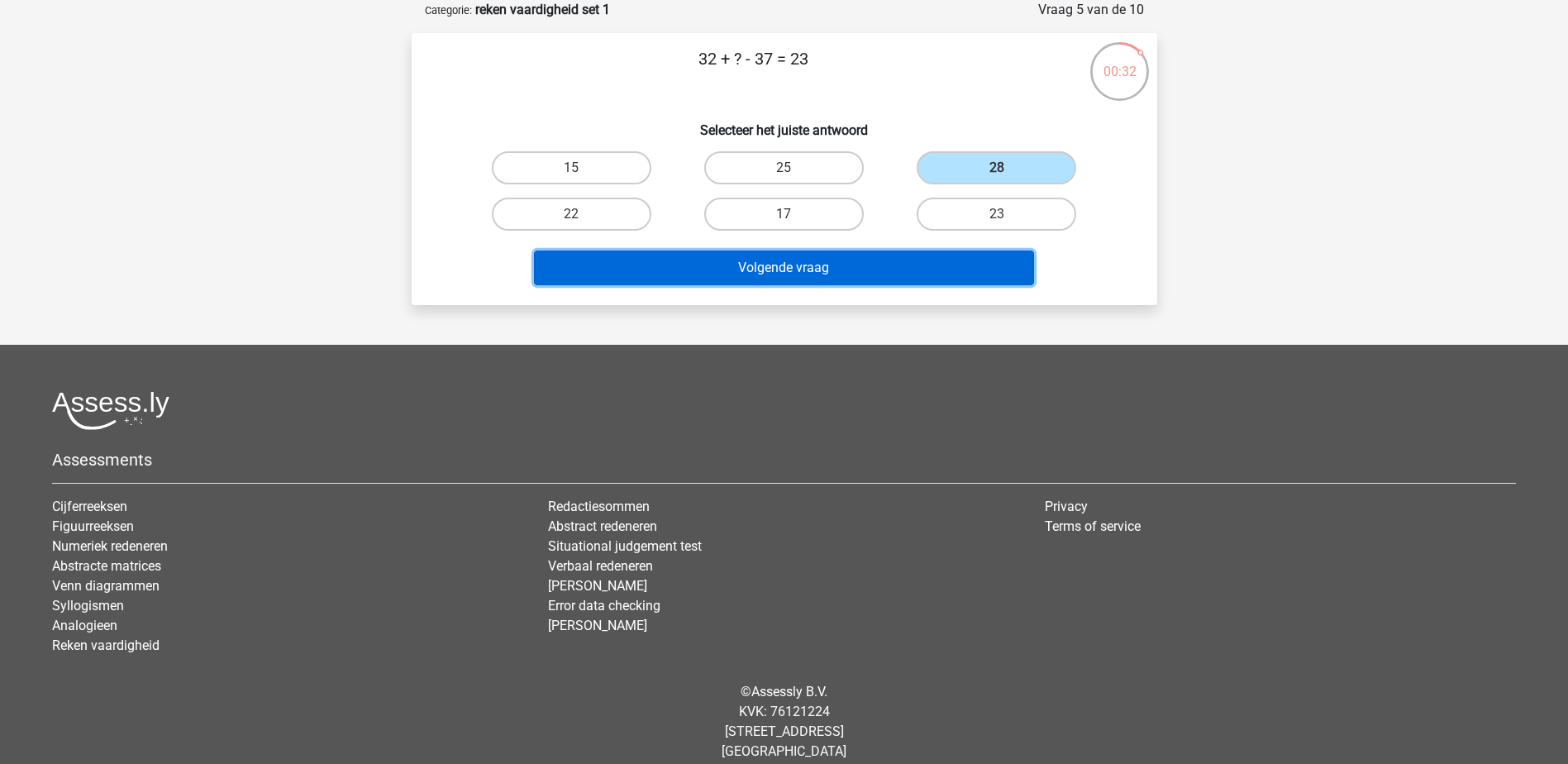
click at [904, 270] on button "Volgende vraag" at bounding box center [784, 267] width 500 height 35
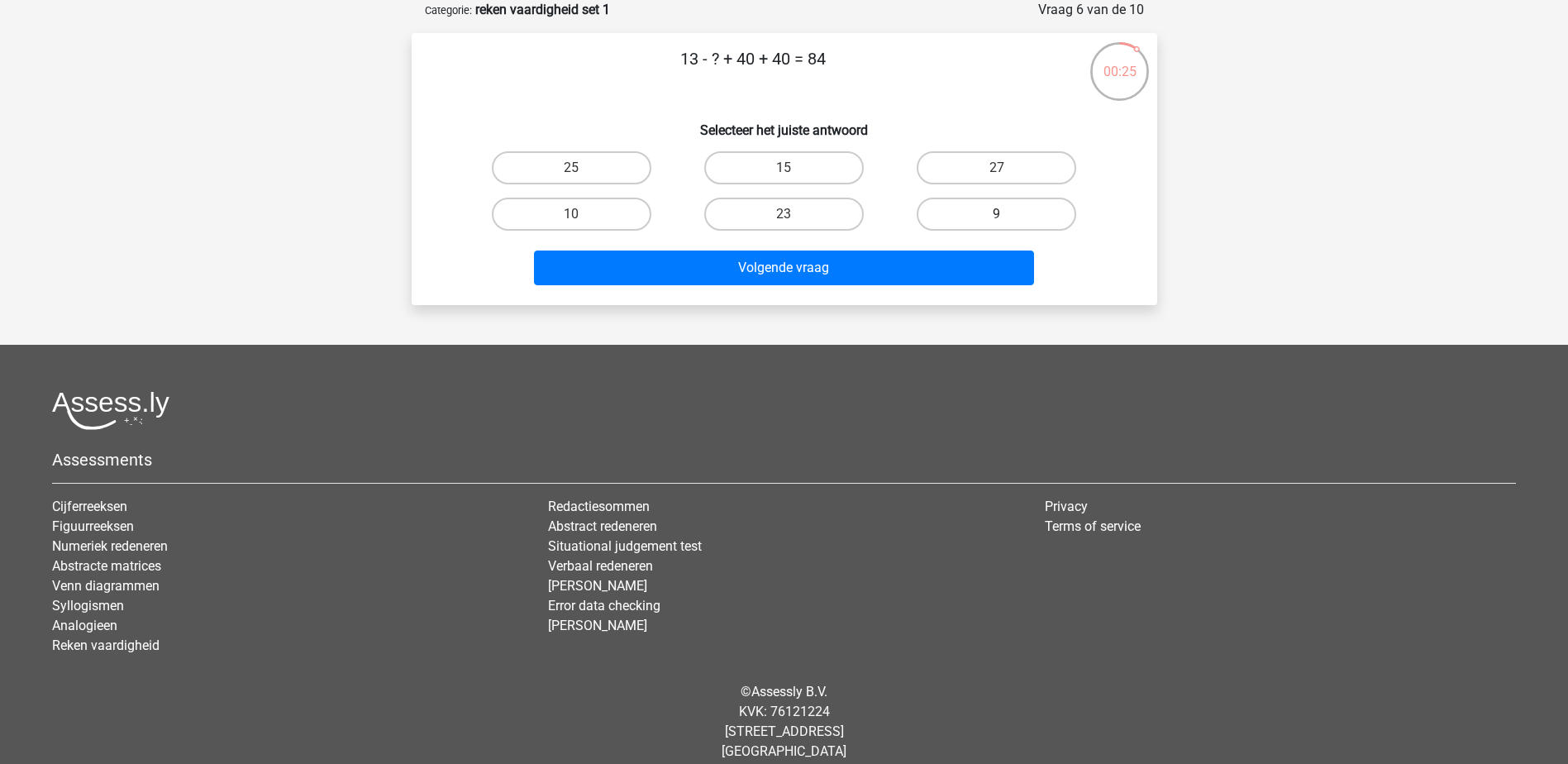
click at [981, 204] on label "9" at bounding box center [996, 214] width 159 height 33
click at [997, 214] on input "9" at bounding box center [1002, 219] width 11 height 11
radio input "true"
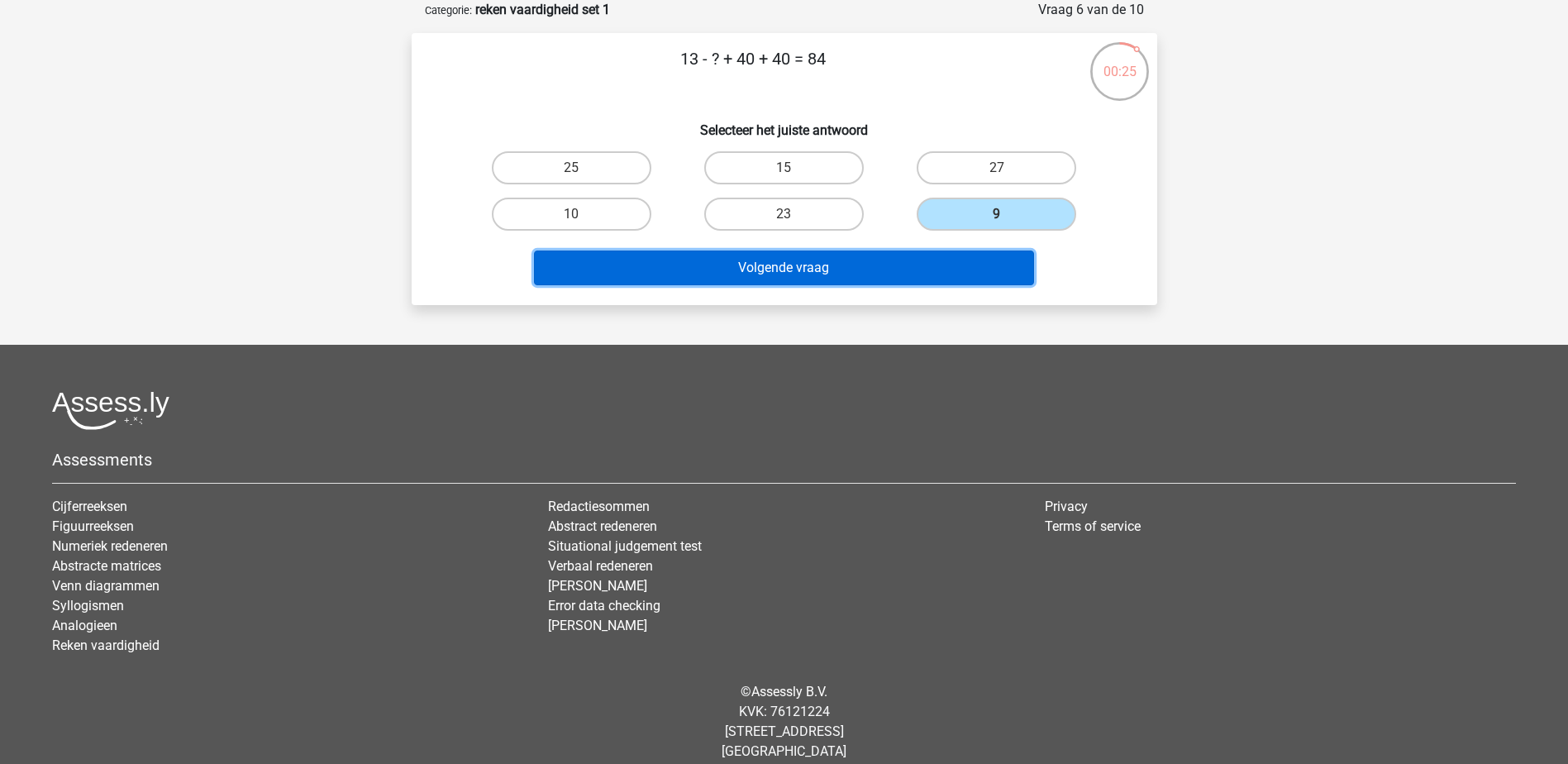
click at [953, 265] on button "Volgende vraag" at bounding box center [784, 267] width 500 height 35
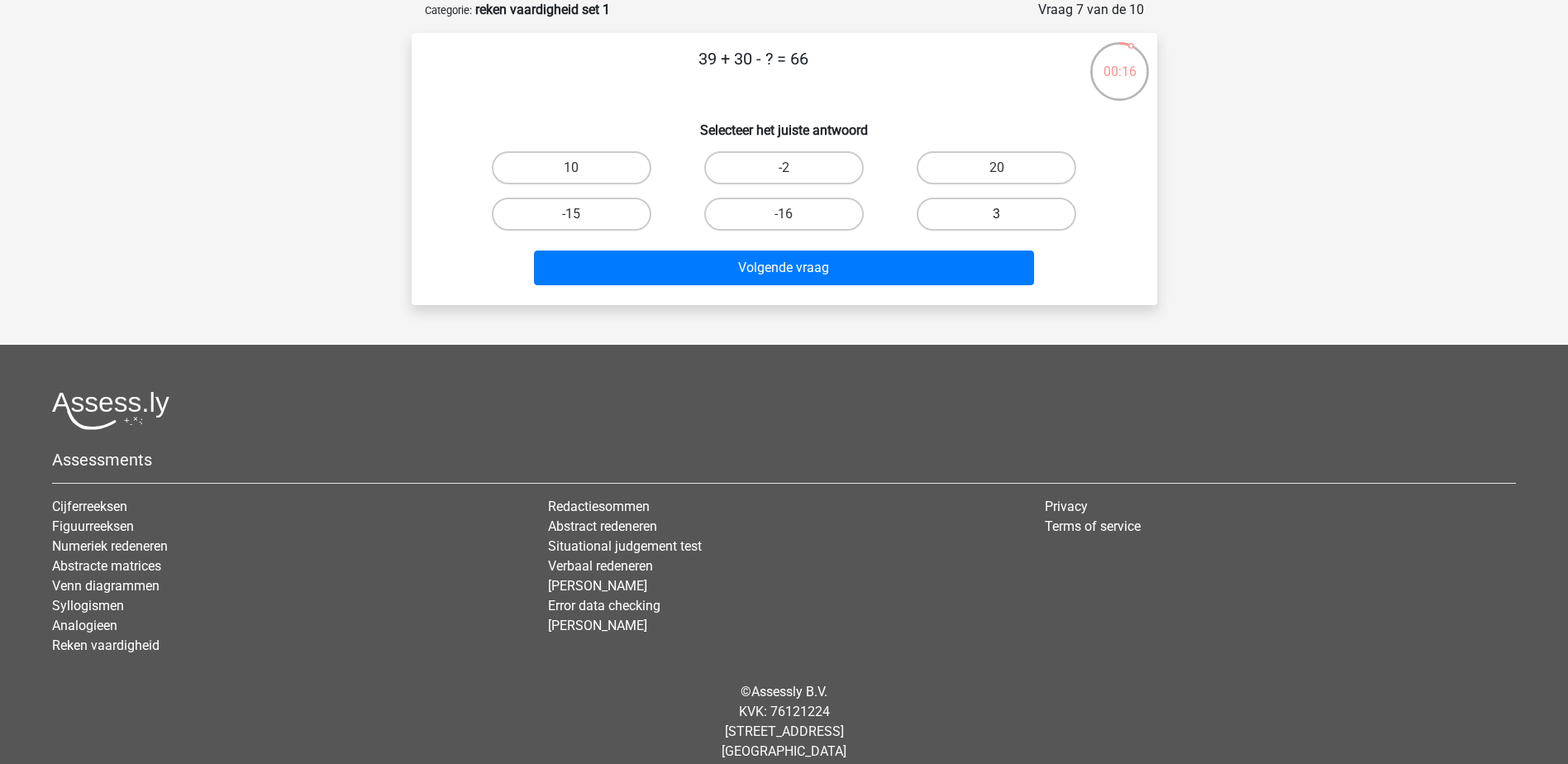
click at [954, 221] on label "3" at bounding box center [996, 214] width 159 height 33
click at [997, 221] on input "3" at bounding box center [1002, 219] width 11 height 11
radio input "true"
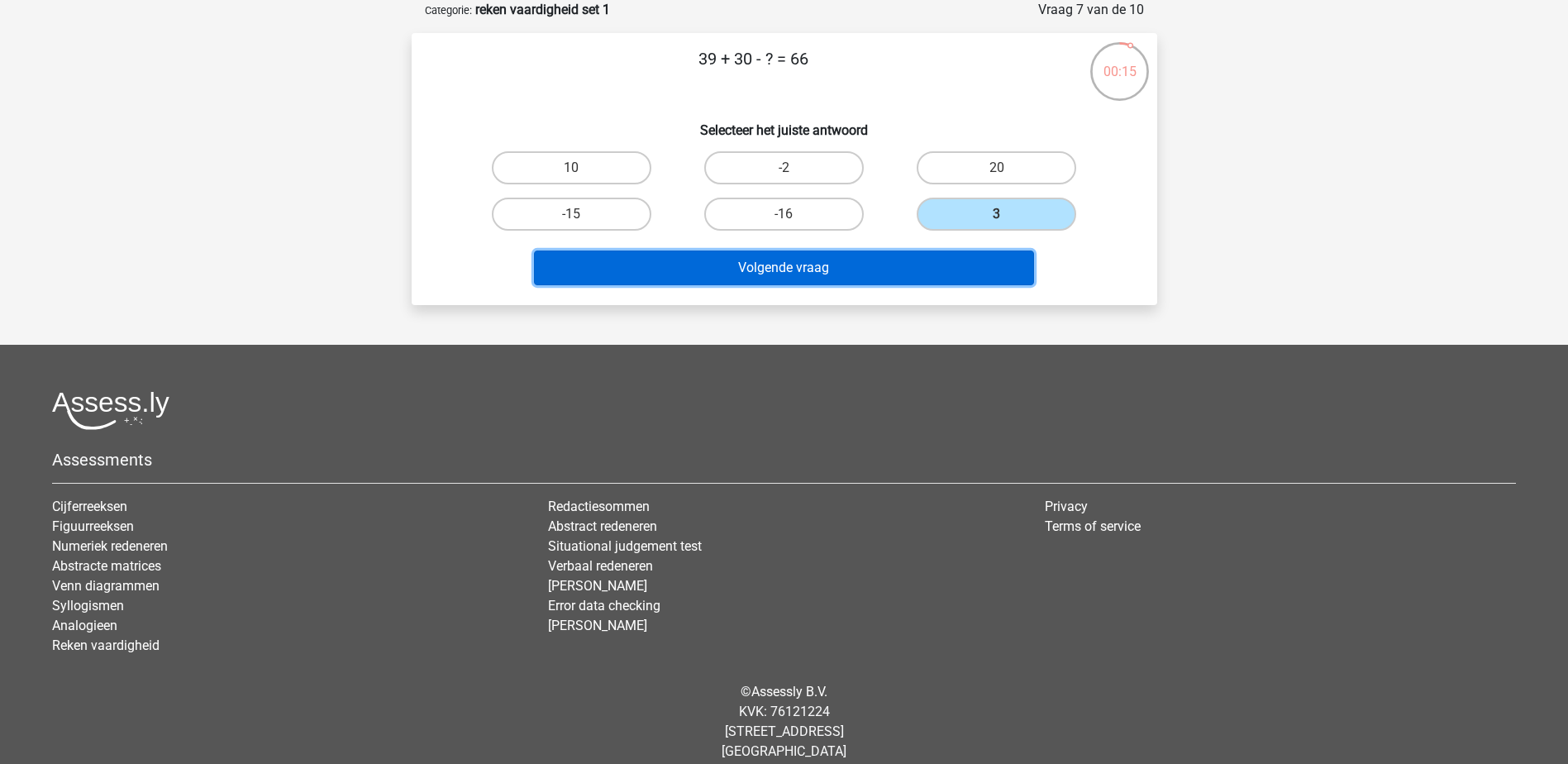
click at [937, 265] on button "Volgende vraag" at bounding box center [784, 267] width 500 height 35
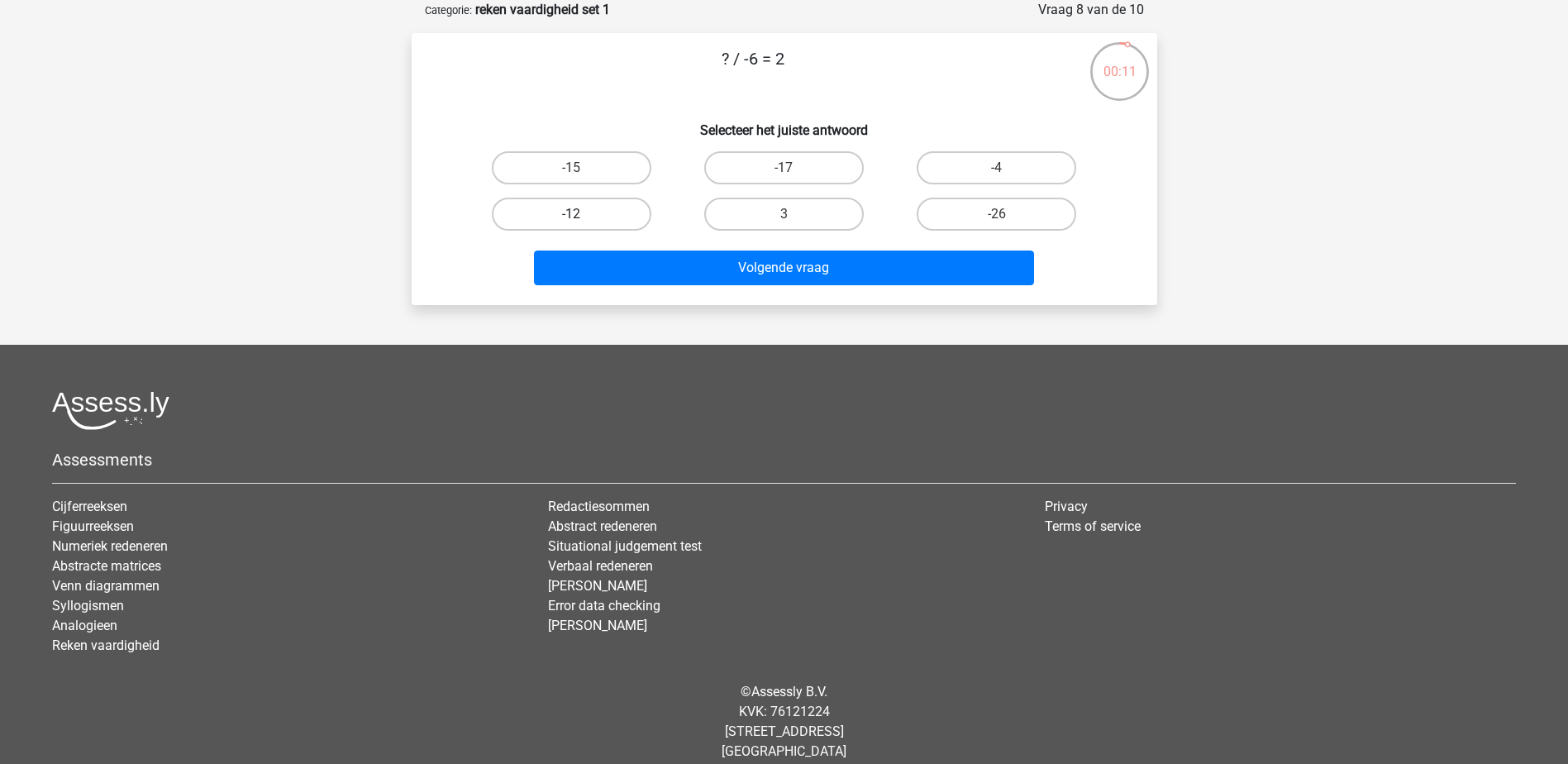
click at [561, 203] on label "-12" at bounding box center [571, 214] width 159 height 33
click at [571, 214] on input "-12" at bounding box center [576, 219] width 11 height 11
radio input "true"
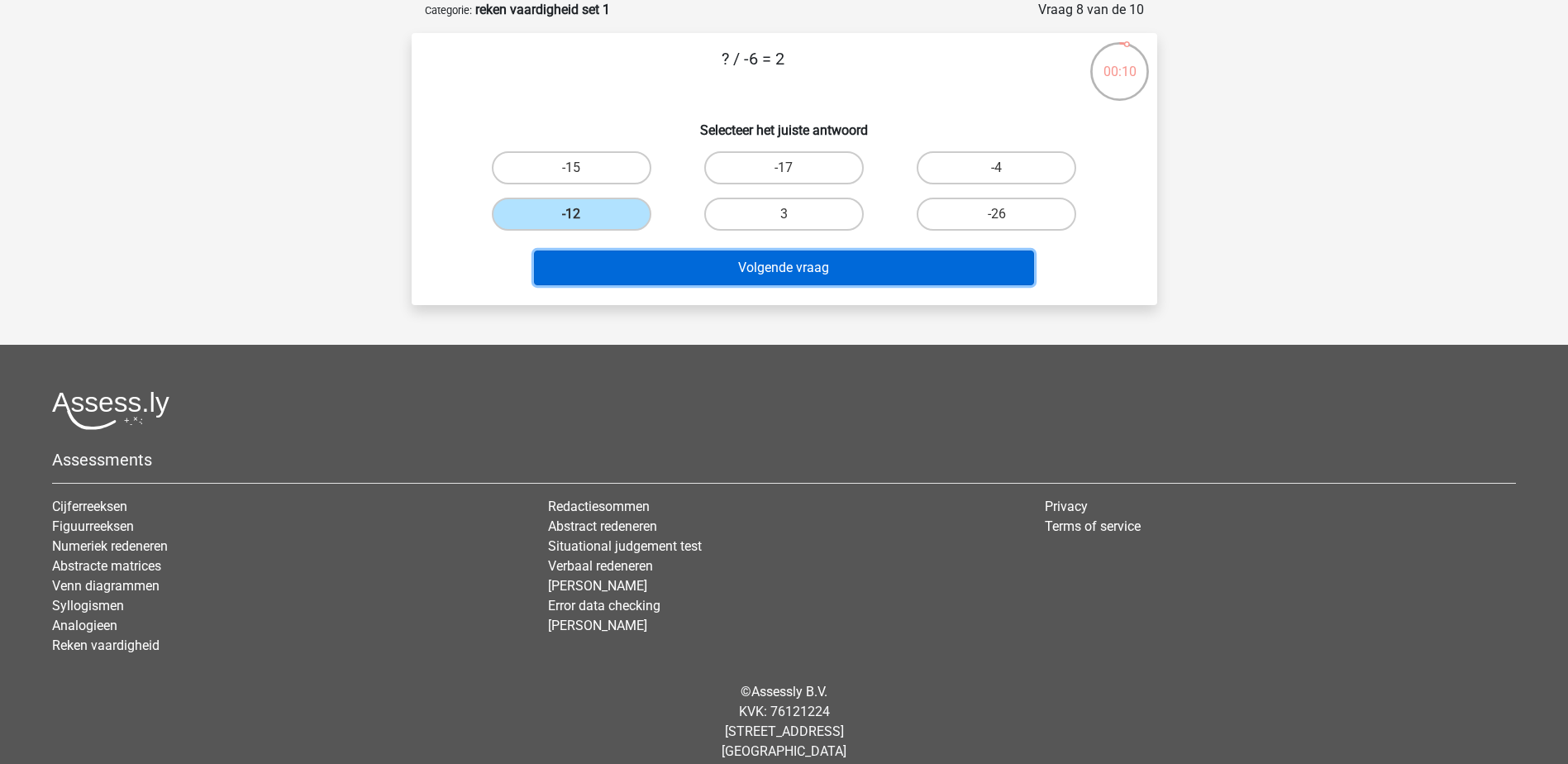
click at [718, 276] on button "Volgende vraag" at bounding box center [784, 267] width 500 height 35
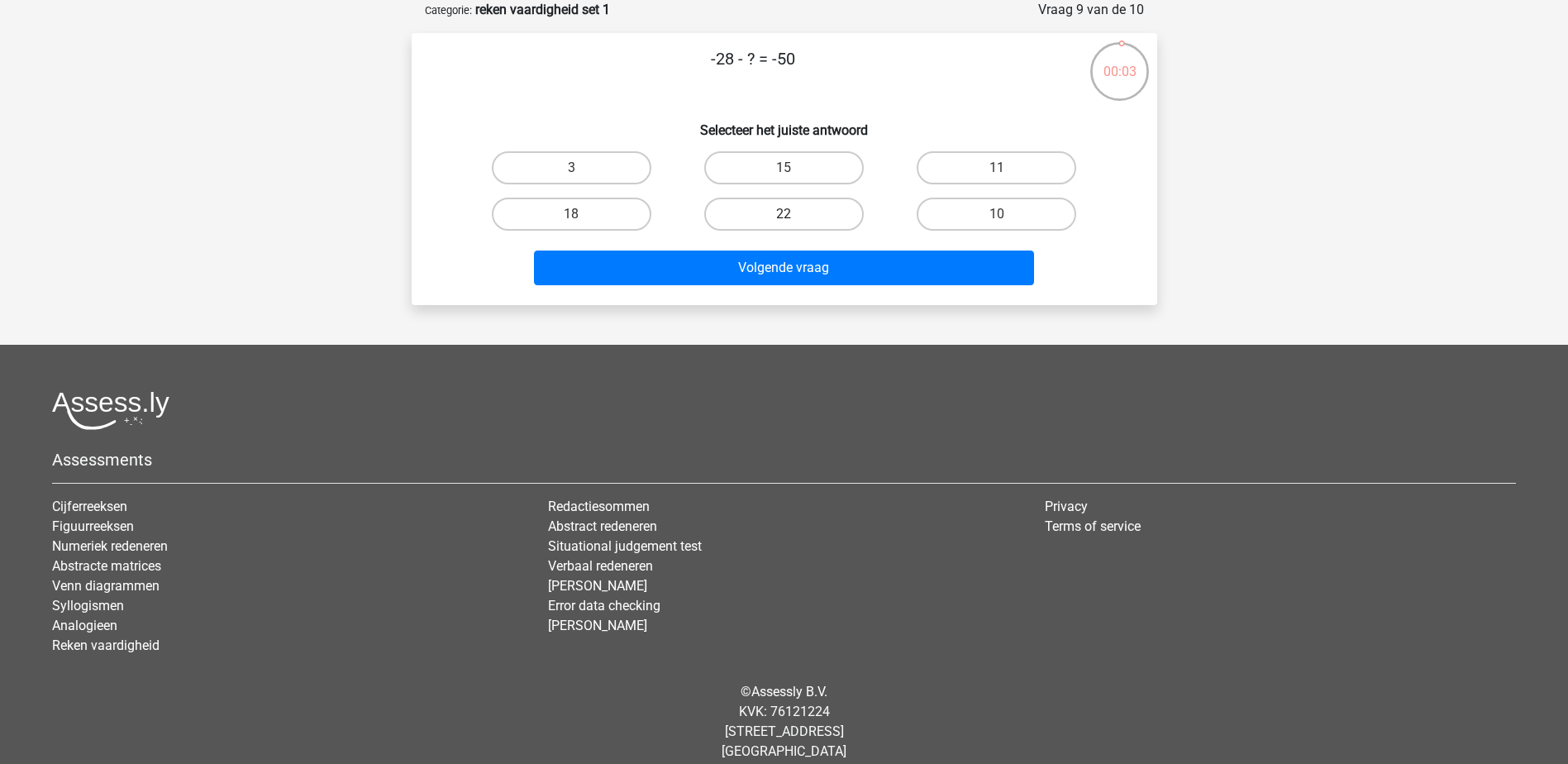
click at [829, 216] on label "22" at bounding box center [784, 214] width 159 height 33
click at [795, 216] on input "22" at bounding box center [789, 219] width 11 height 11
radio input "true"
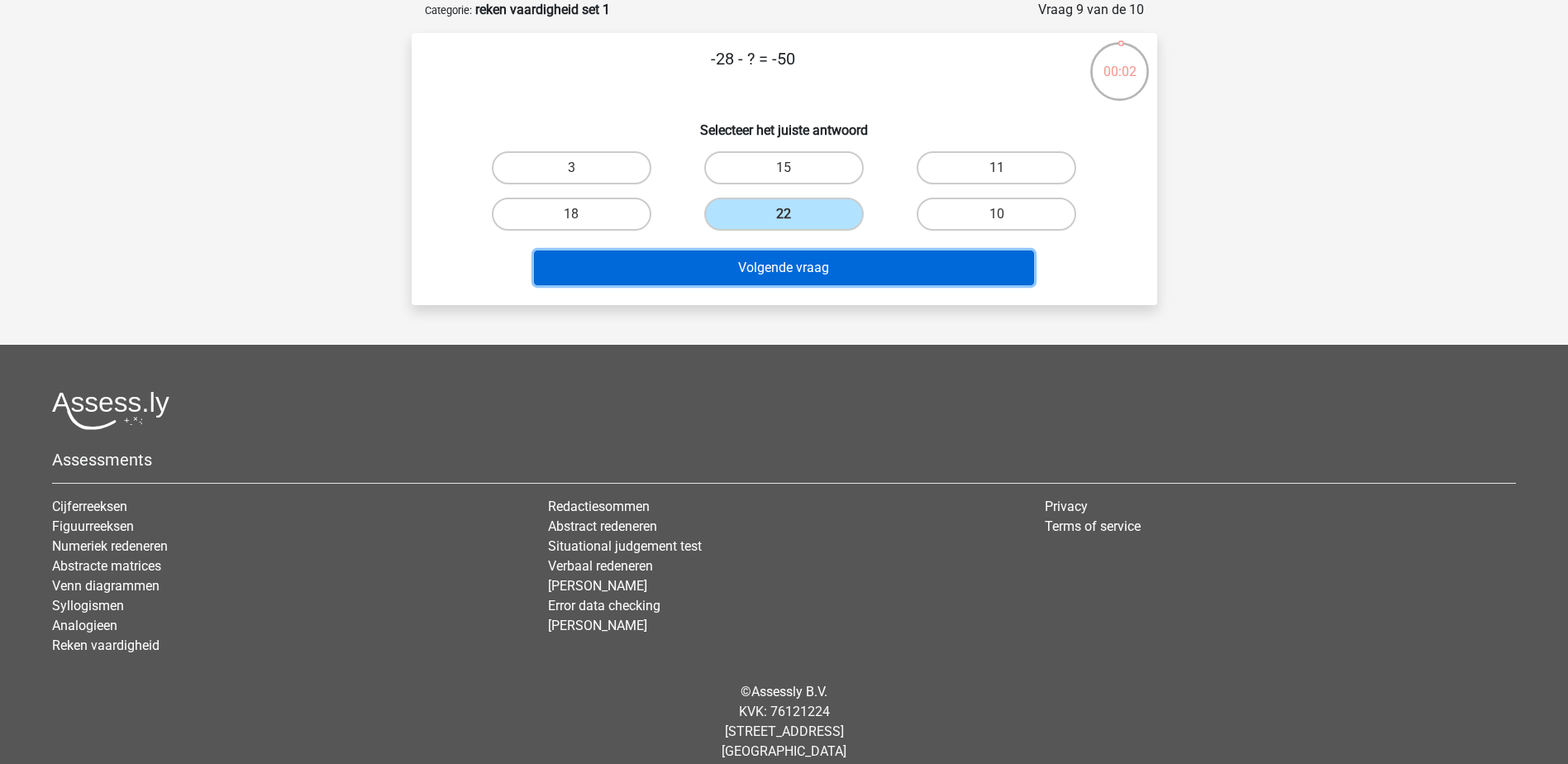
click at [847, 272] on button "Volgende vraag" at bounding box center [784, 267] width 500 height 35
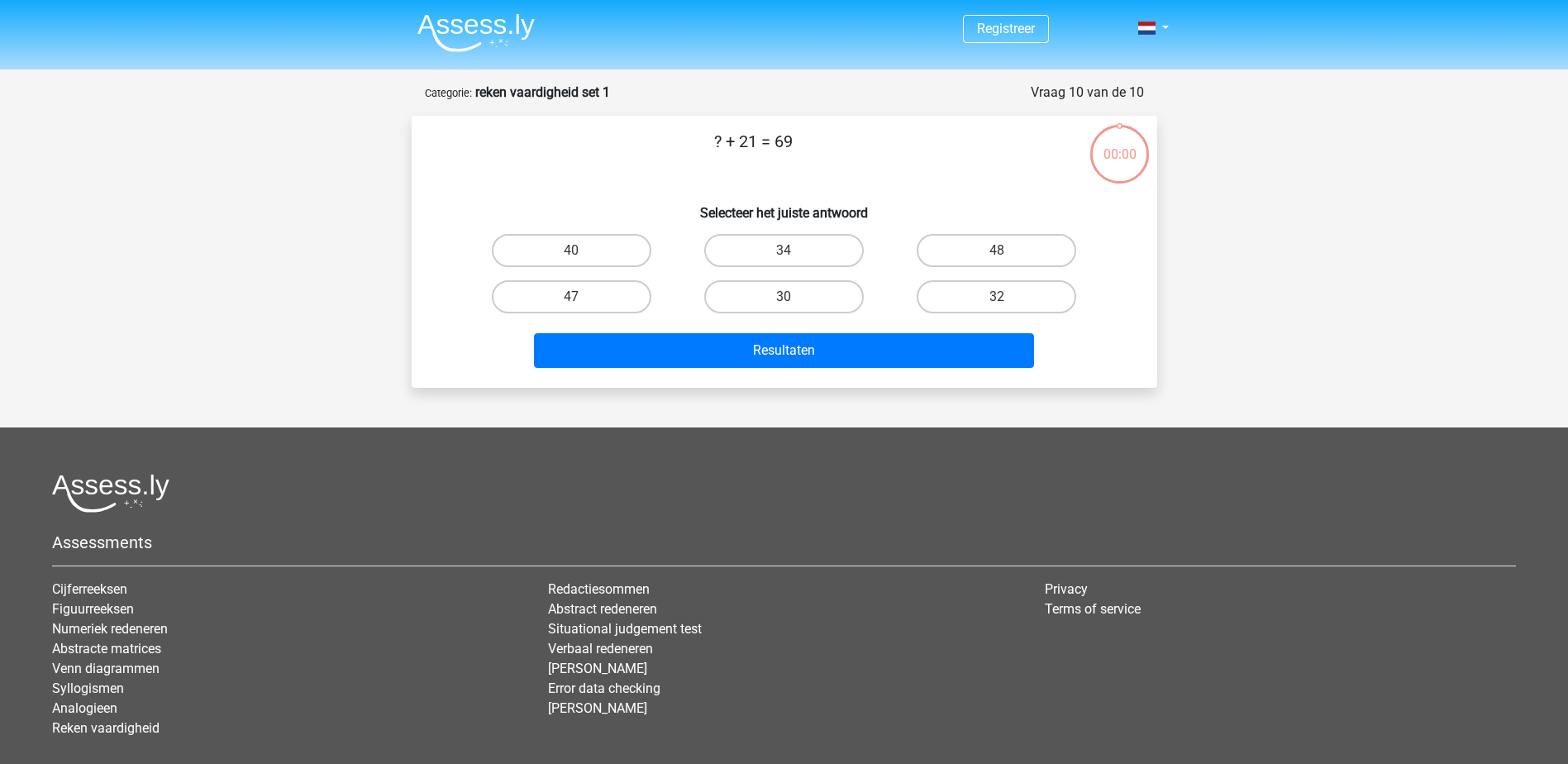
scroll to position [83, 0]
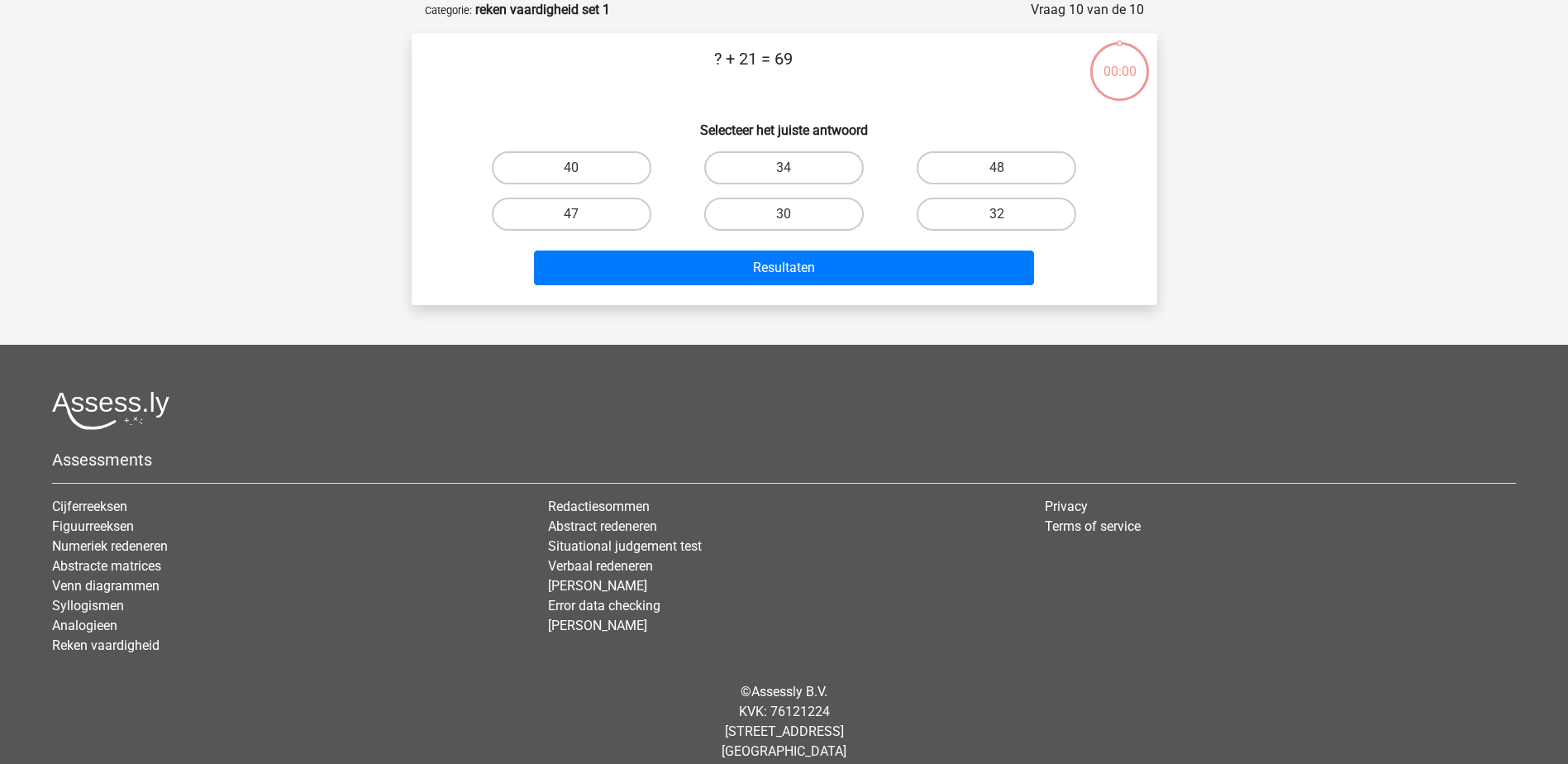
click at [978, 166] on label "48" at bounding box center [996, 168] width 159 height 33
click at [997, 168] on input "48" at bounding box center [1002, 173] width 11 height 11
radio input "true"
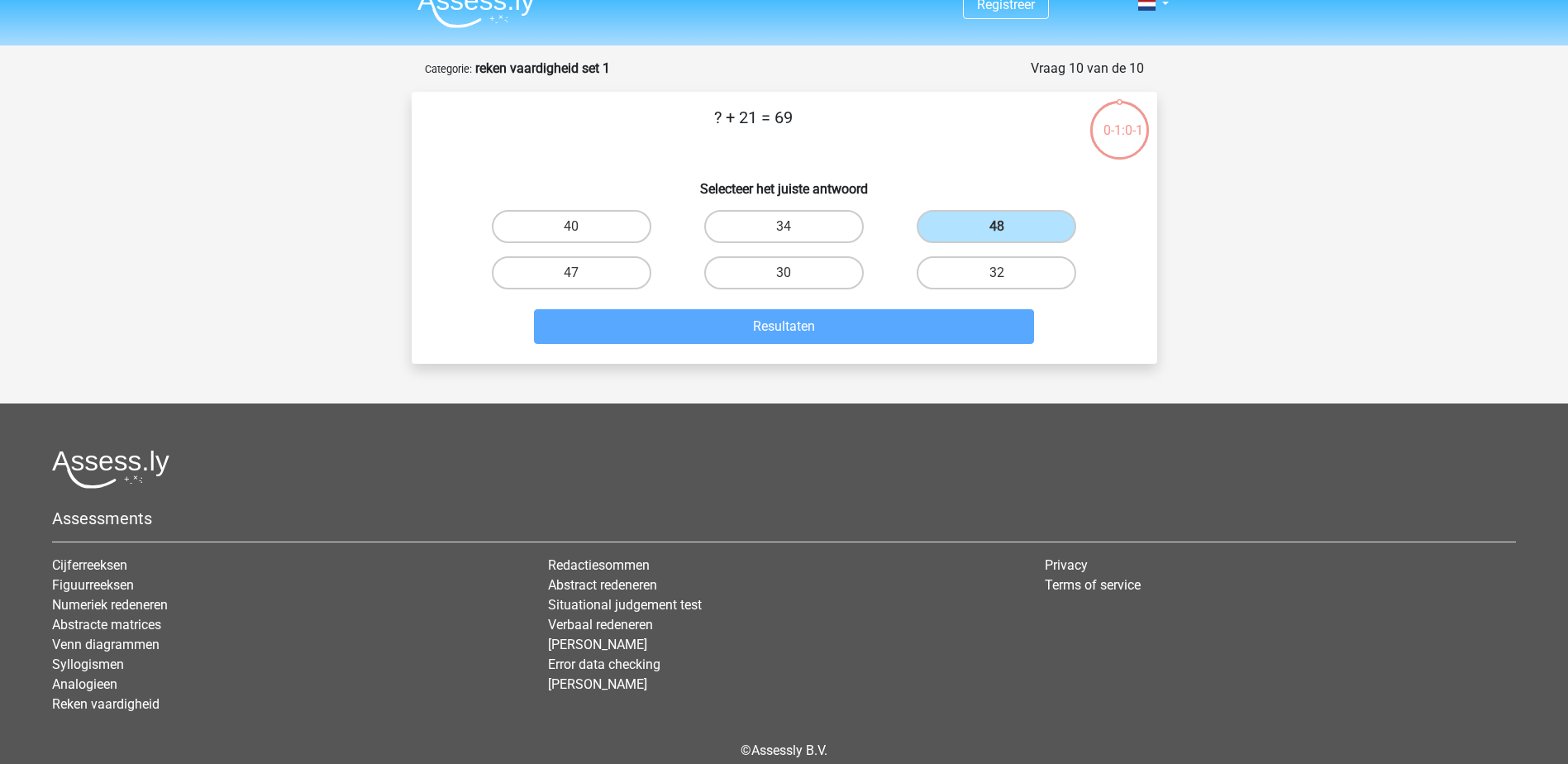
scroll to position [0, 0]
